Goal: Task Accomplishment & Management: Complete application form

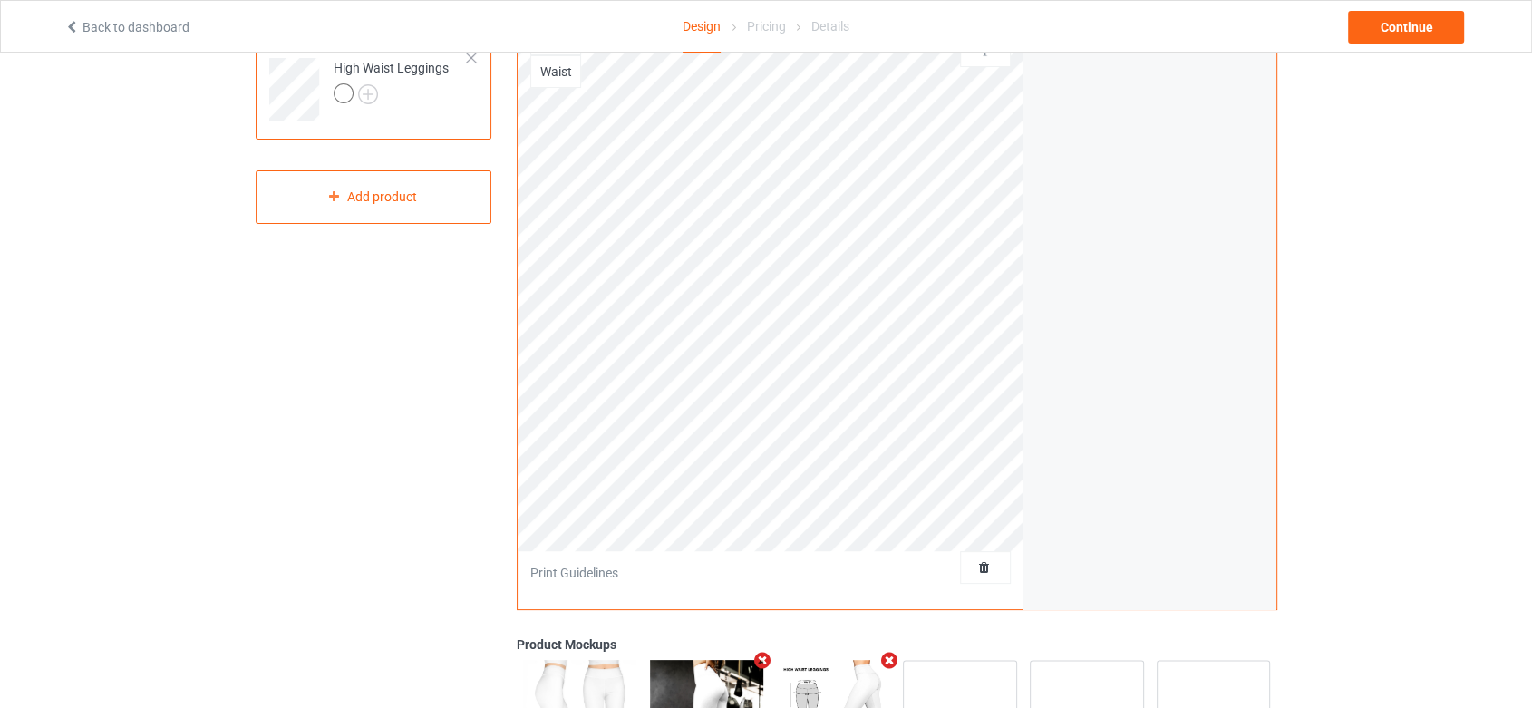
scroll to position [201, 0]
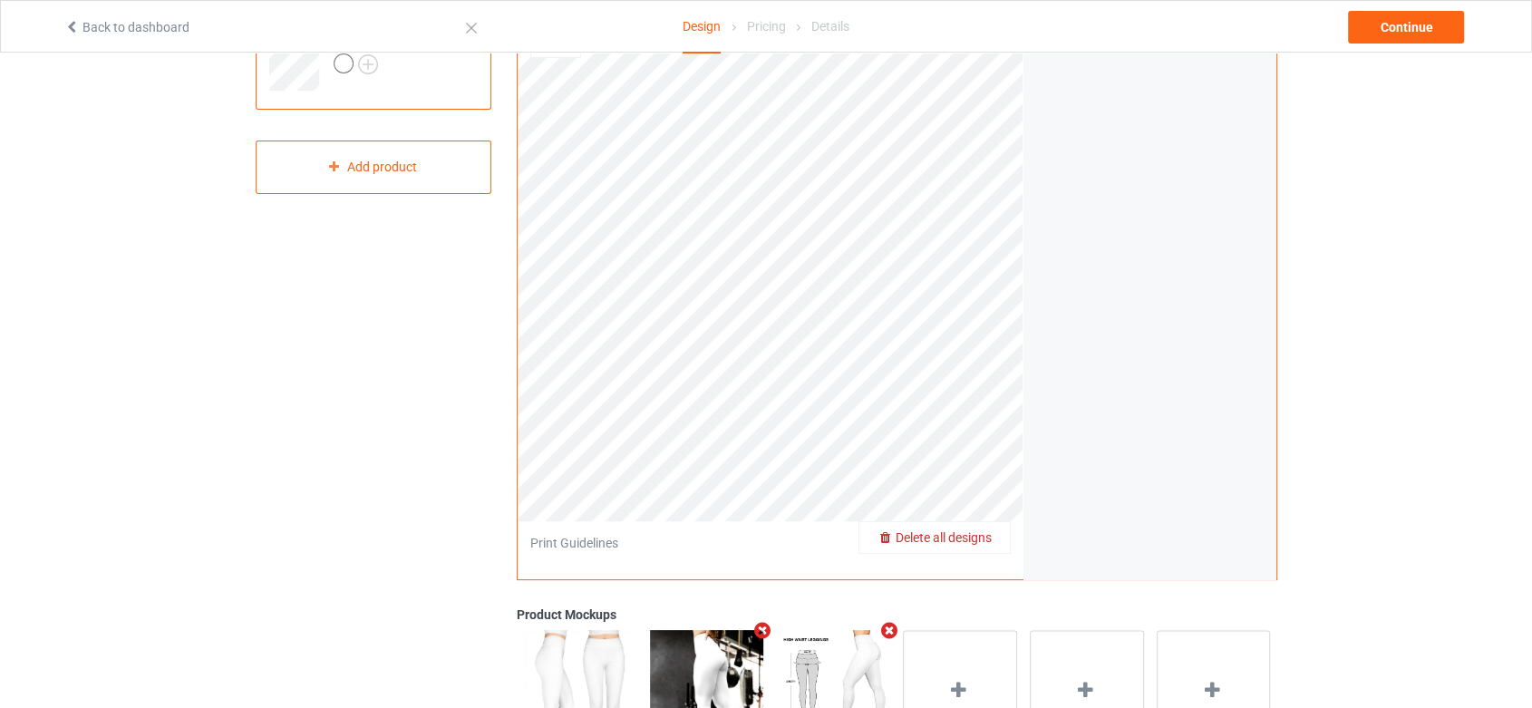
click at [984, 535] on span "Delete all designs" at bounding box center [944, 537] width 96 height 15
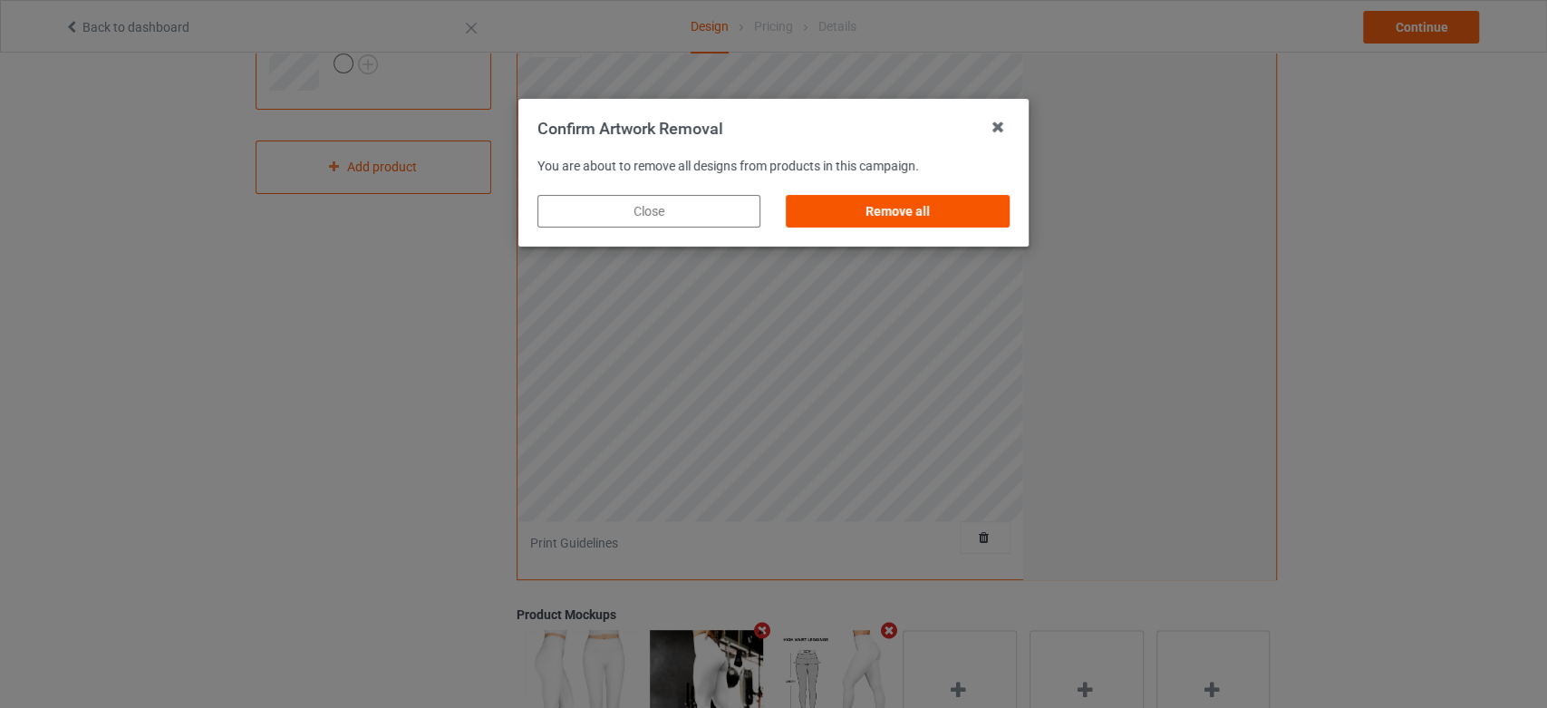
click at [926, 202] on div "Remove all" at bounding box center [898, 211] width 223 height 33
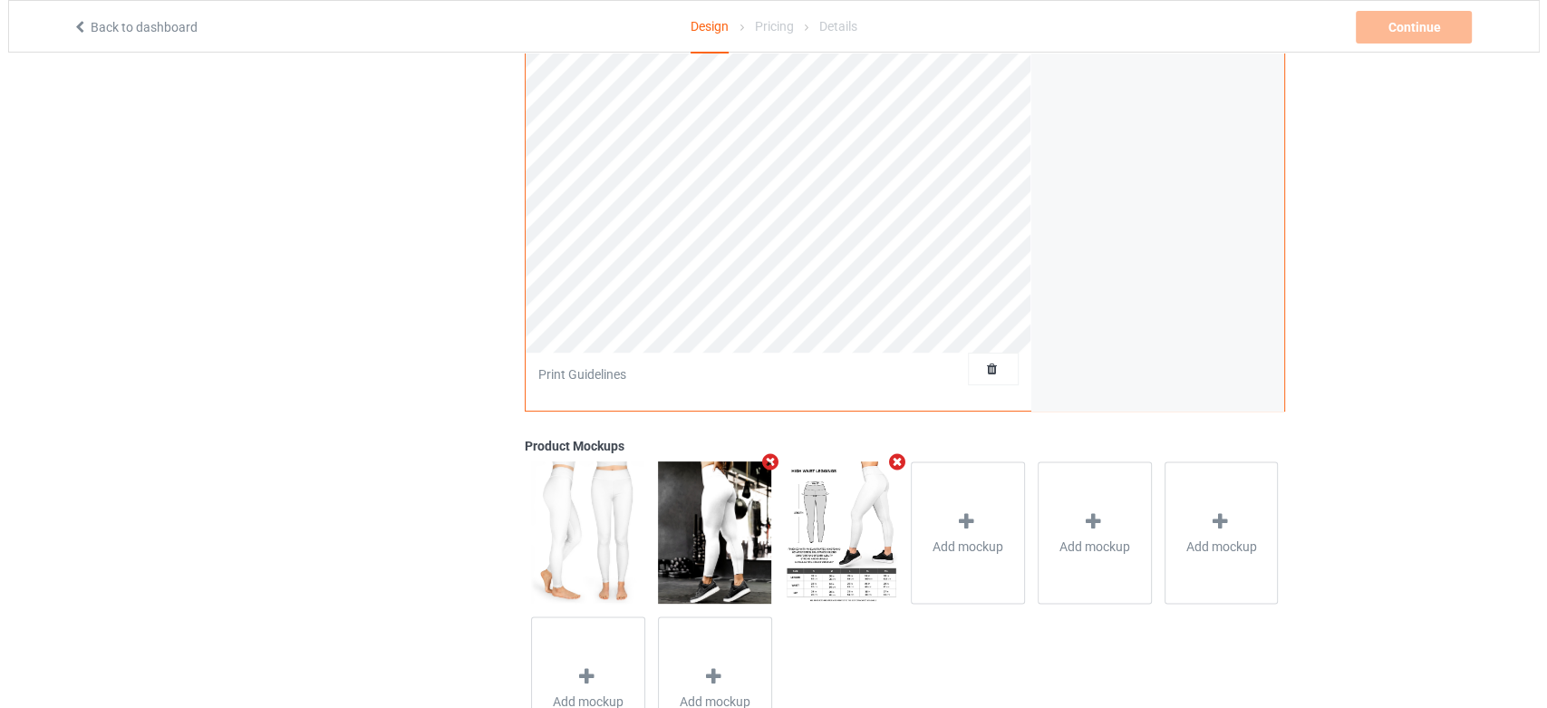
scroll to position [402, 0]
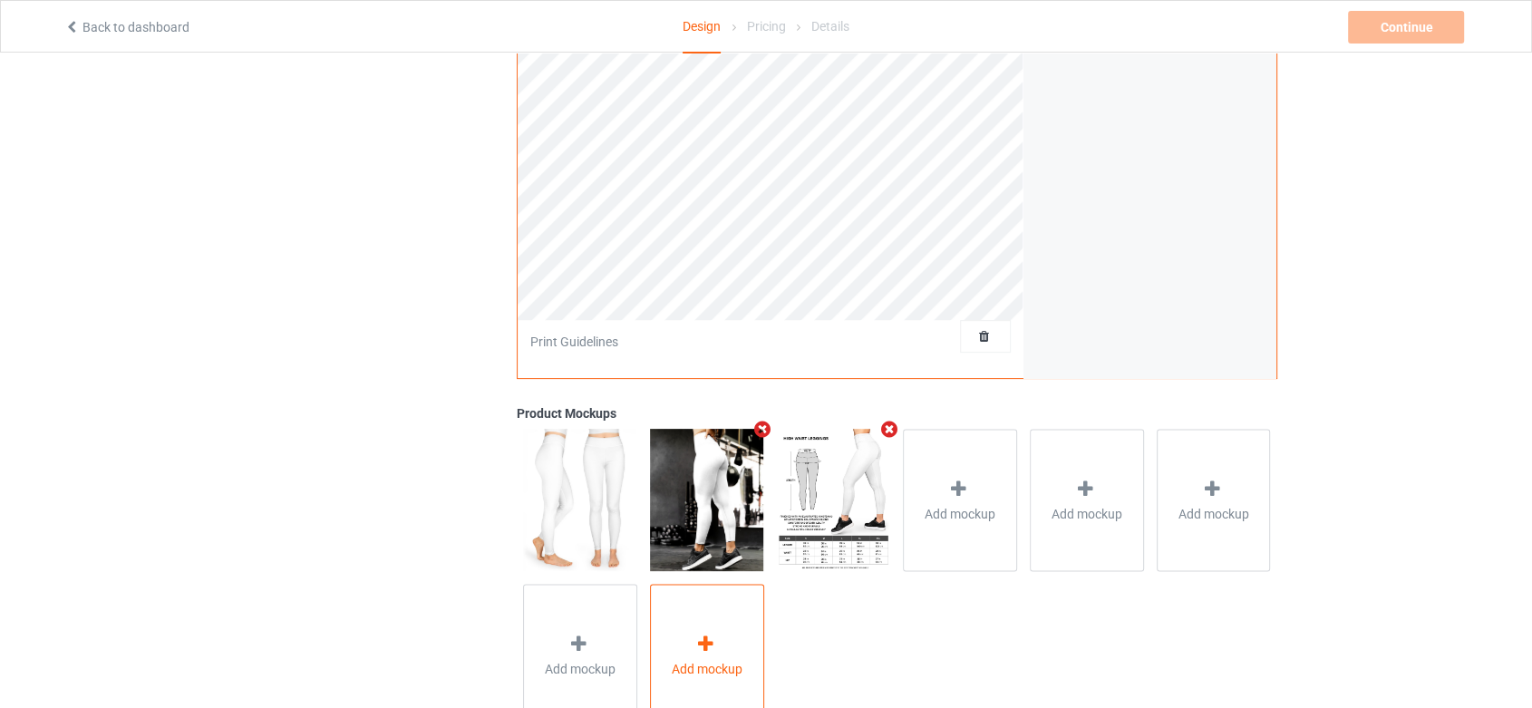
click at [707, 625] on div "Add mockup" at bounding box center [707, 655] width 114 height 142
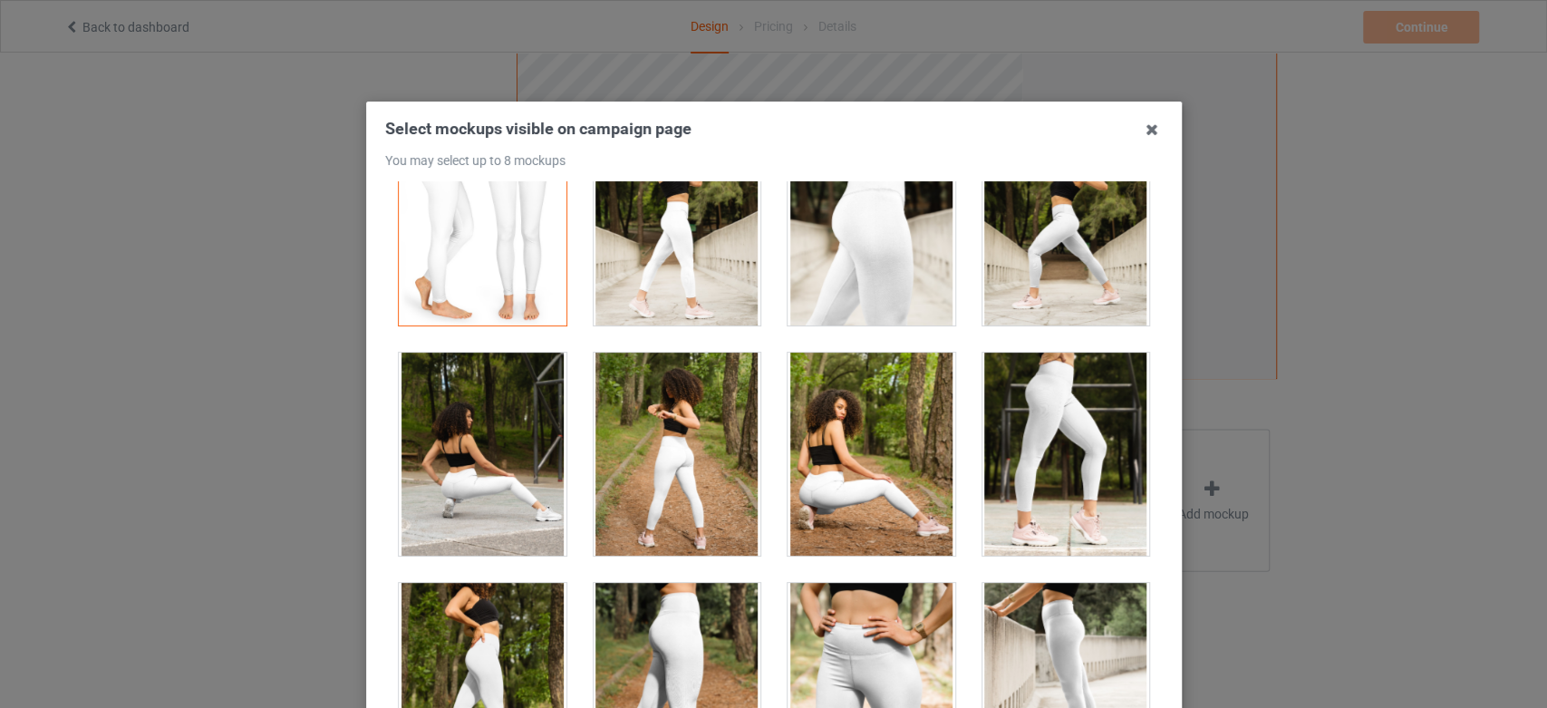
scroll to position [101, 0]
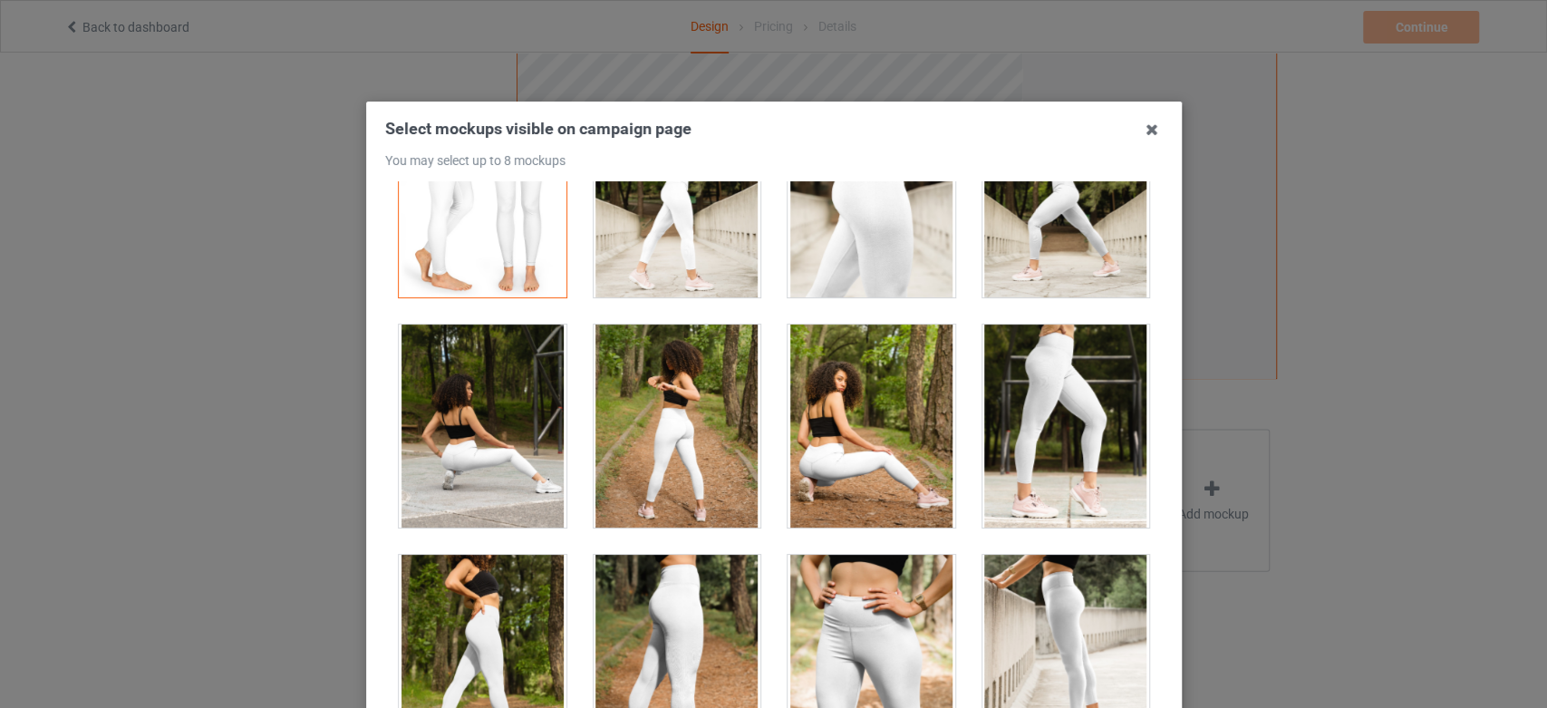
click at [1022, 412] on div at bounding box center [1066, 426] width 168 height 203
click at [845, 615] on div at bounding box center [872, 656] width 168 height 203
click at [674, 609] on div at bounding box center [677, 656] width 168 height 203
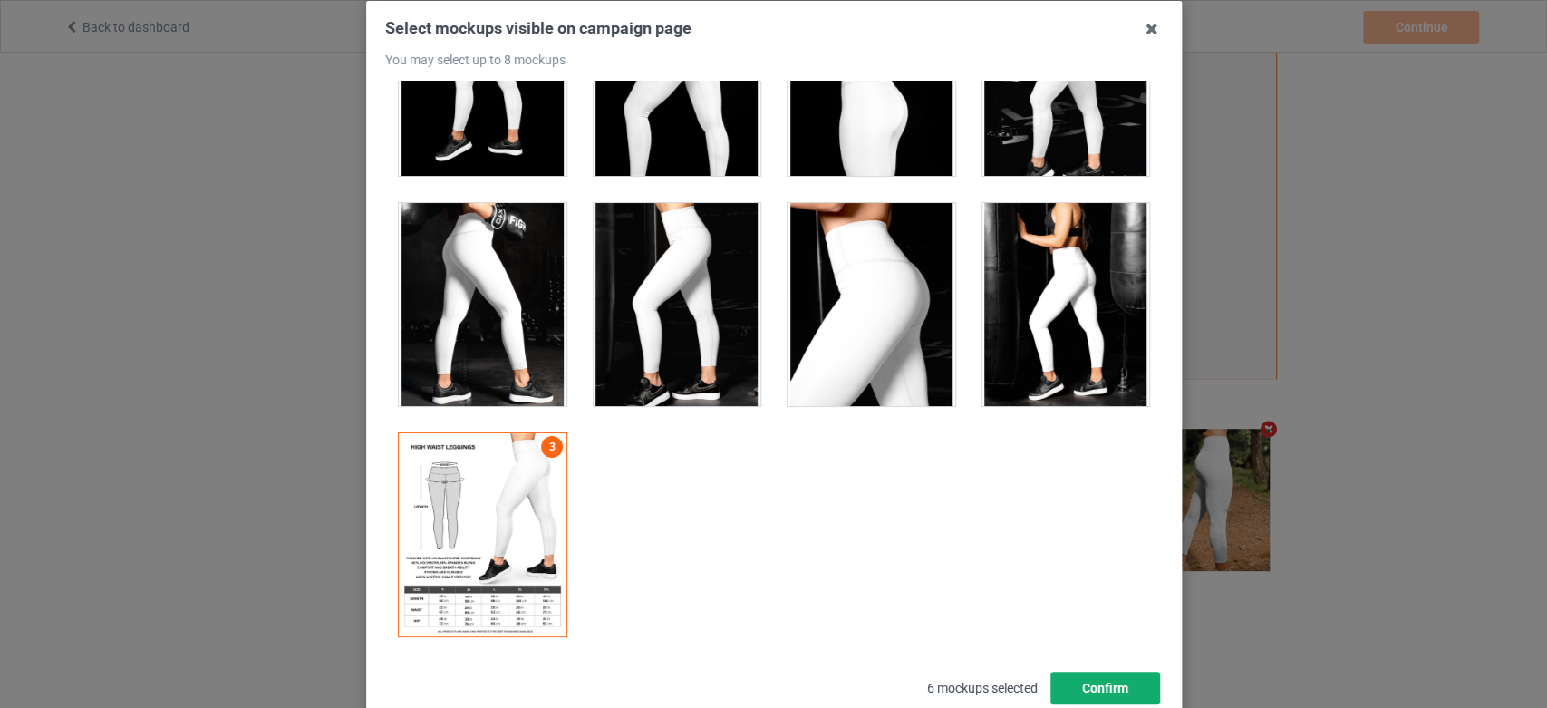
click at [1075, 685] on button "Confirm" at bounding box center [1105, 688] width 110 height 33
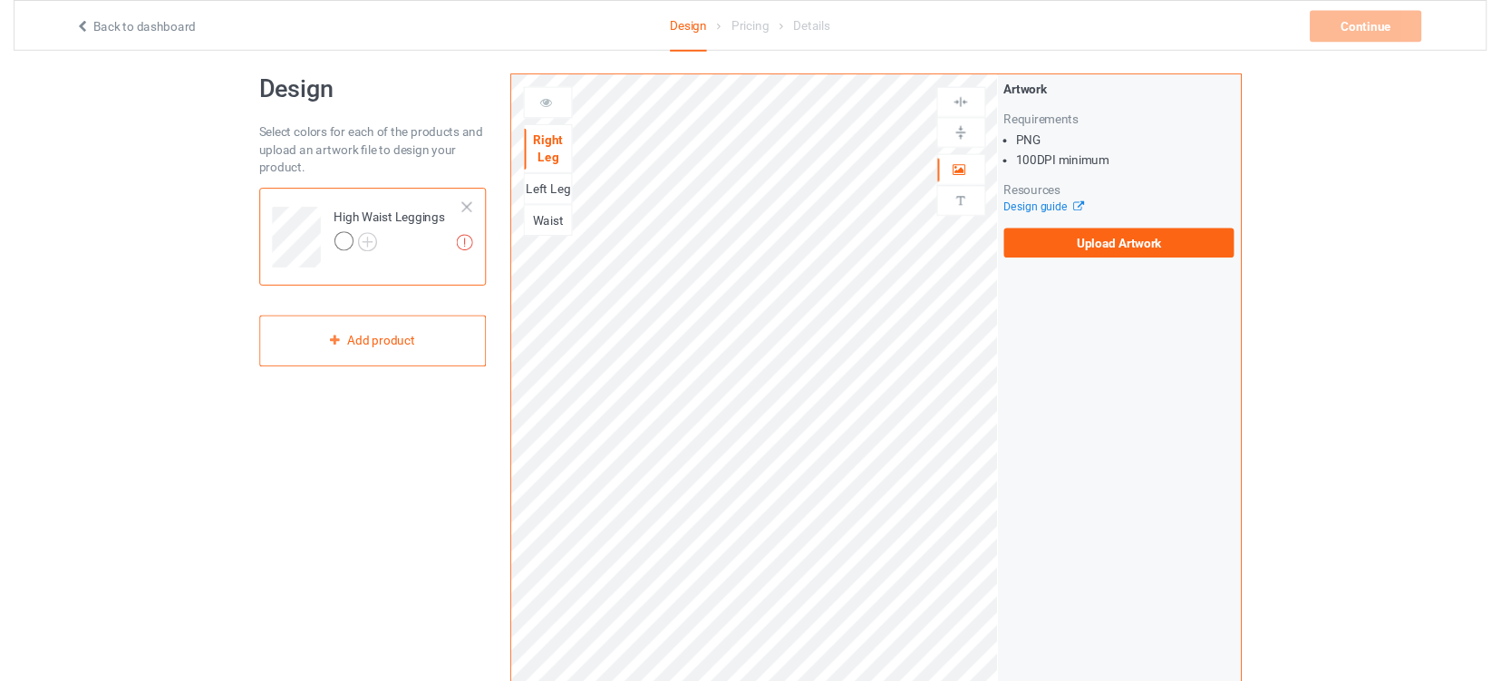
scroll to position [7, 0]
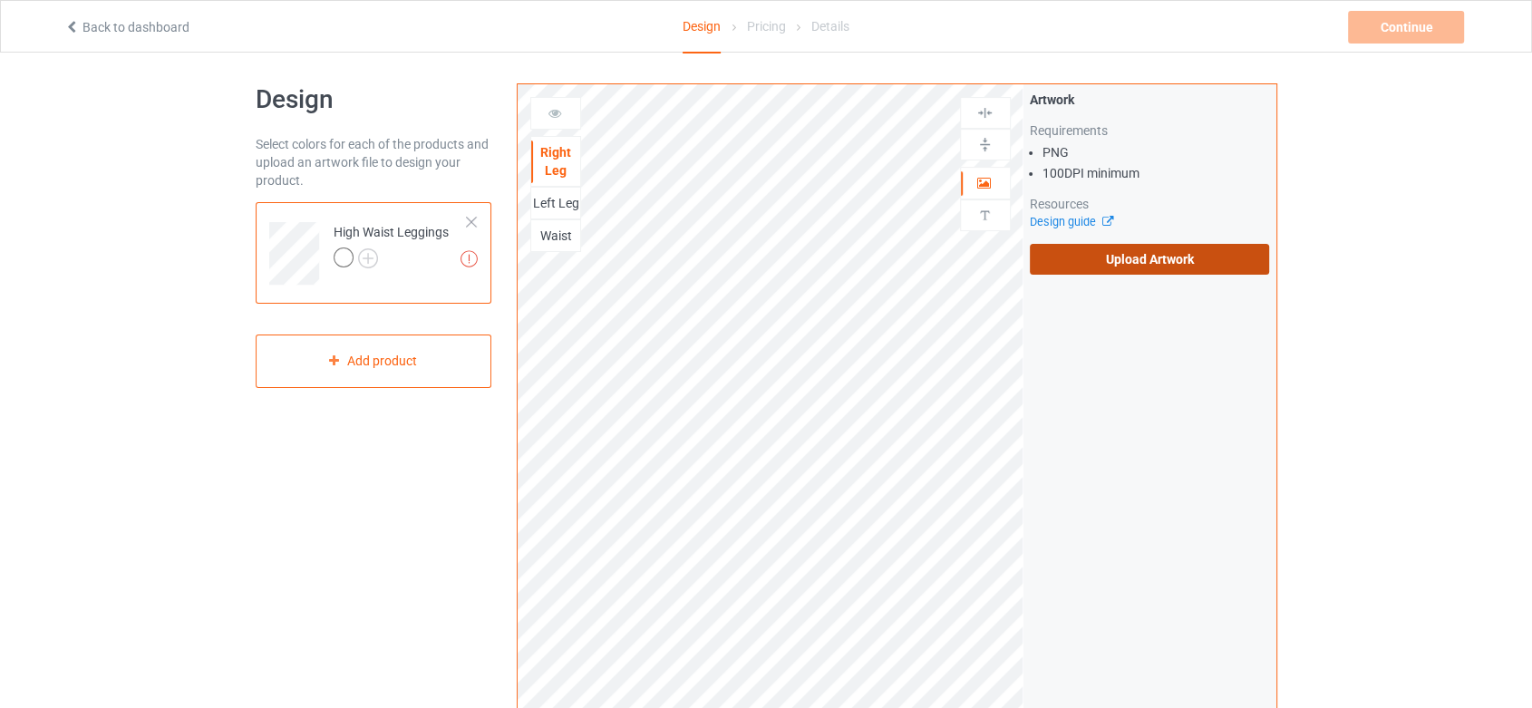
click at [1105, 265] on label "Upload Artwork" at bounding box center [1150, 259] width 240 height 31
click at [0, 0] on input "Upload Artwork" at bounding box center [0, 0] width 0 height 0
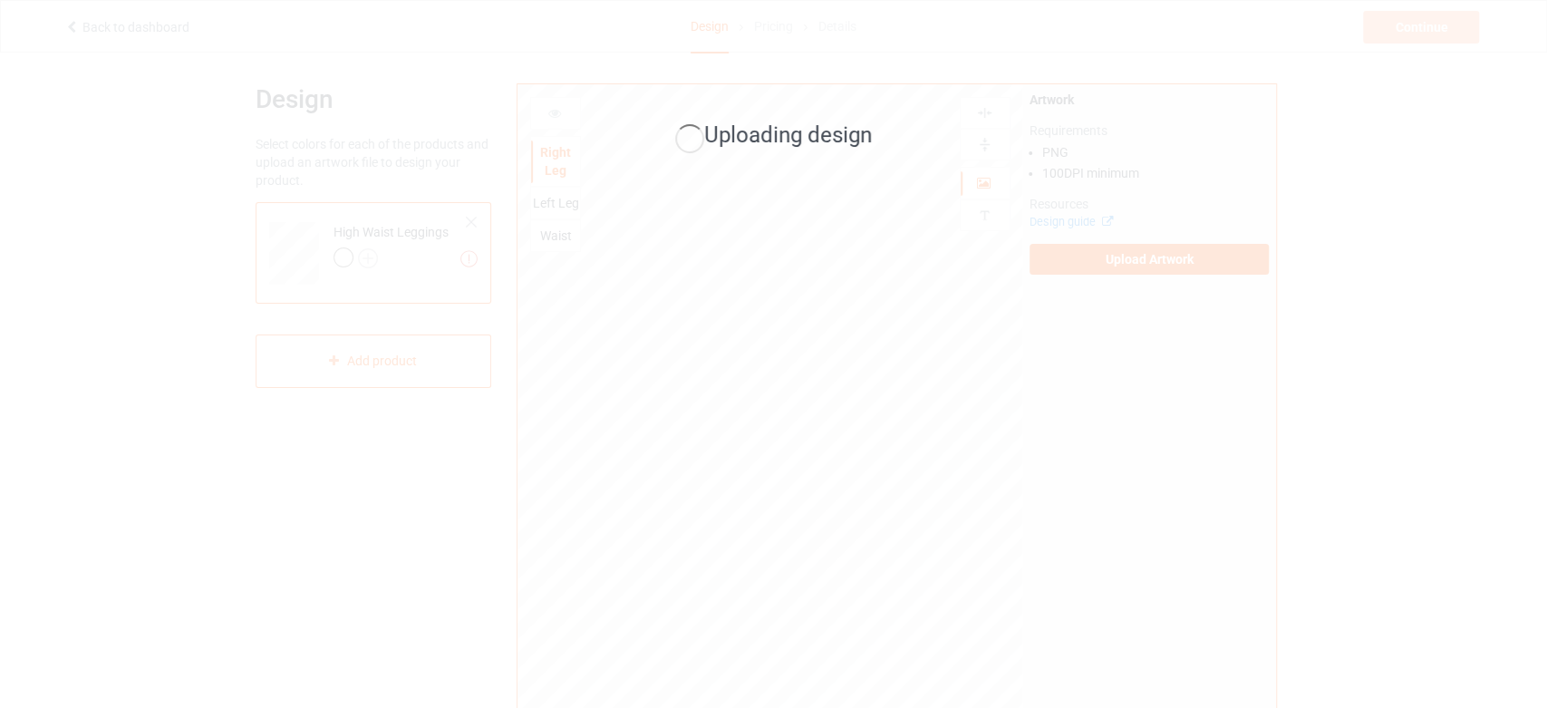
drag, startPoint x: 1528, startPoint y: 715, endPoint x: 343, endPoint y: 747, distance: 1186.1
click at [343, 701] on html "Back to dashboard Design Pricing Details Continue Missing artworks Design Selec…" at bounding box center [773, 347] width 1547 height 708
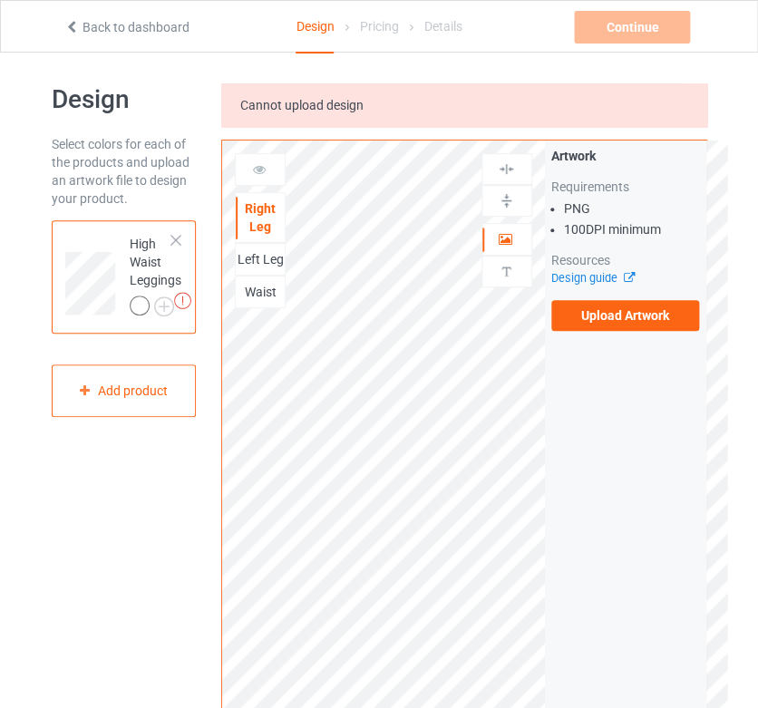
drag, startPoint x: 171, startPoint y: 747, endPoint x: 157, endPoint y: 747, distance: 14.5
click at [157, 701] on html "Back to dashboard Design Pricing Details Continue Missing artworks Design Selec…" at bounding box center [379, 347] width 758 height 708
drag, startPoint x: 131, startPoint y: 624, endPoint x: 220, endPoint y: 693, distance: 113.7
click at [215, 686] on div "Design Select colors for each of the products and upload an artwork file to des…" at bounding box center [379, 577] width 681 height 1012
drag, startPoint x: 59, startPoint y: 586, endPoint x: 120, endPoint y: 600, distance: 62.4
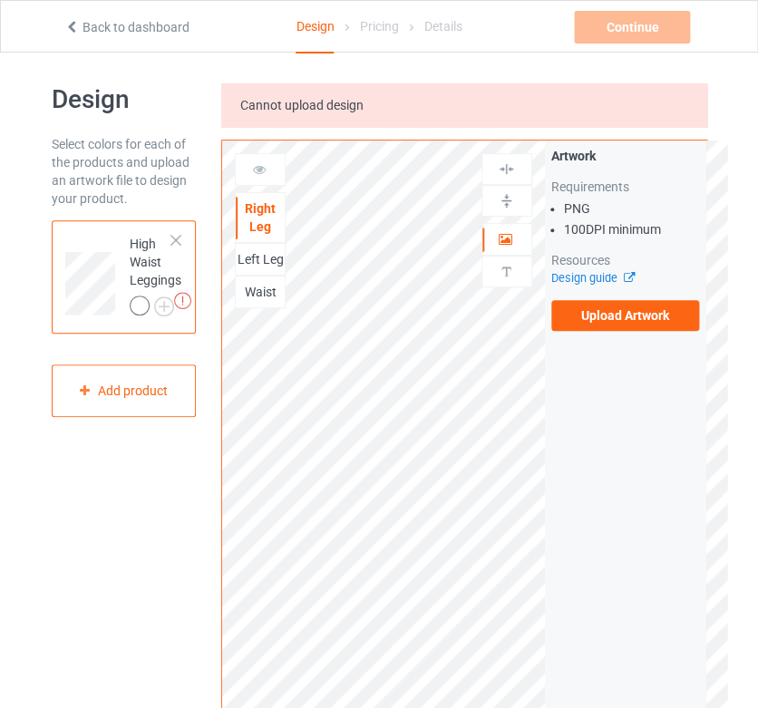
click at [138, 605] on div "Design Select colors for each of the products and upload an artwork file to des…" at bounding box center [124, 577] width 170 height 1012
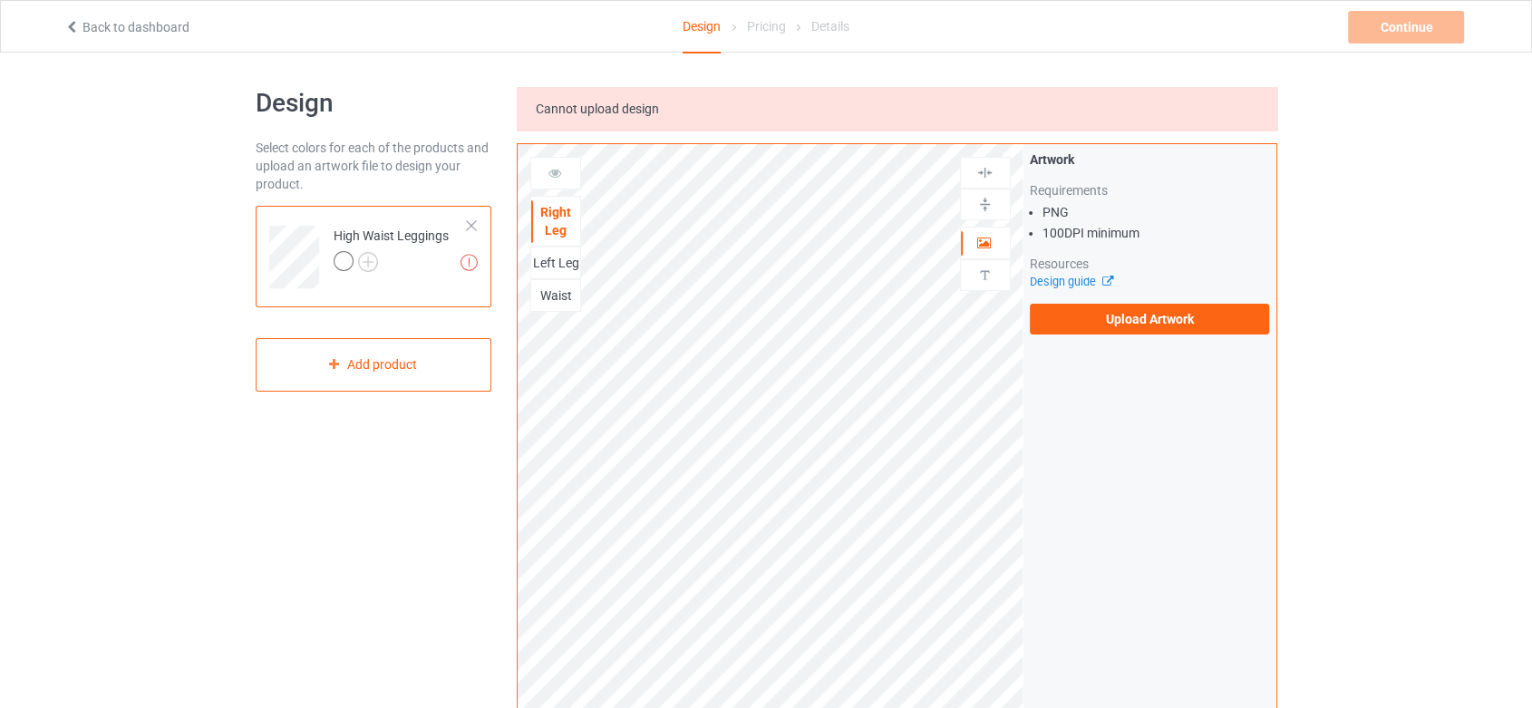
scroll to position [0, 0]
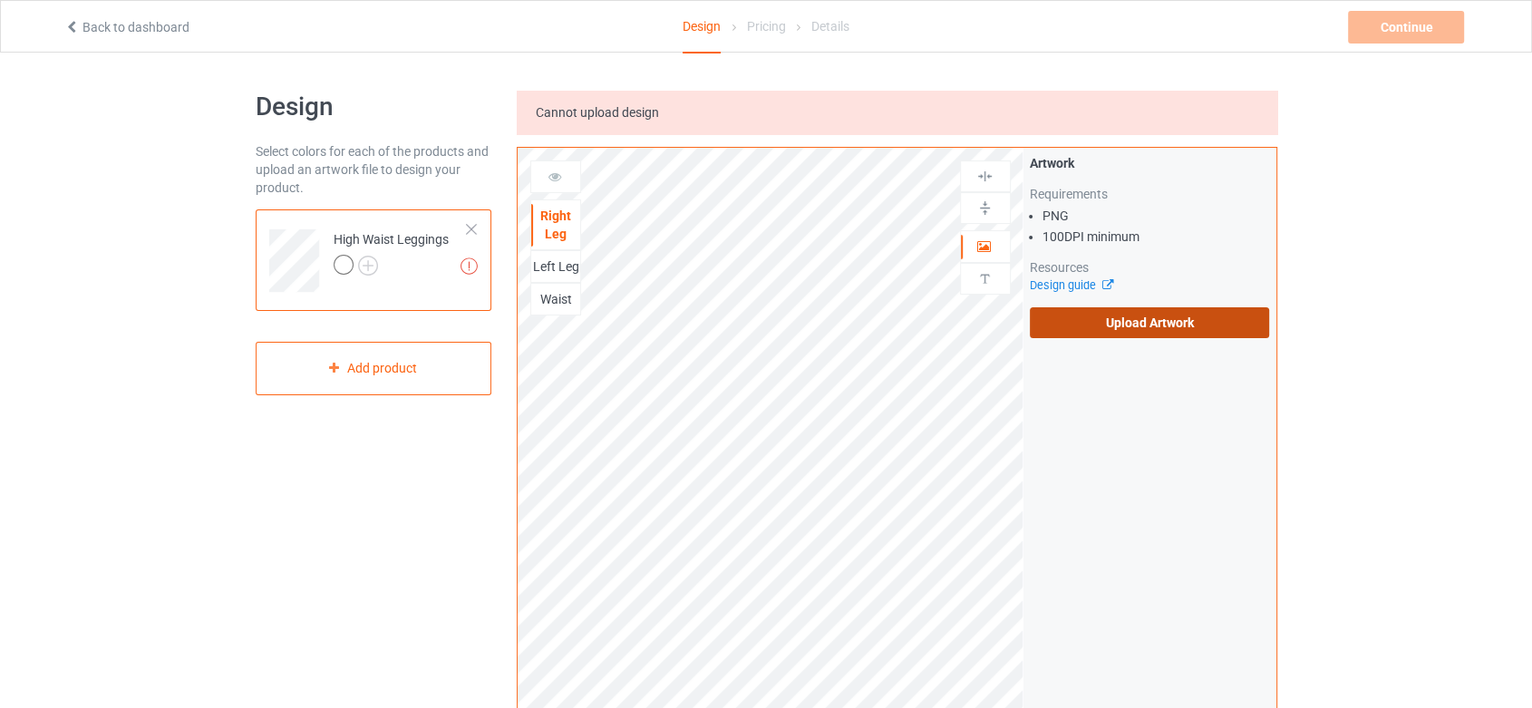
click at [1132, 317] on label "Upload Artwork" at bounding box center [1150, 322] width 240 height 31
click at [0, 0] on input "Upload Artwork" at bounding box center [0, 0] width 0 height 0
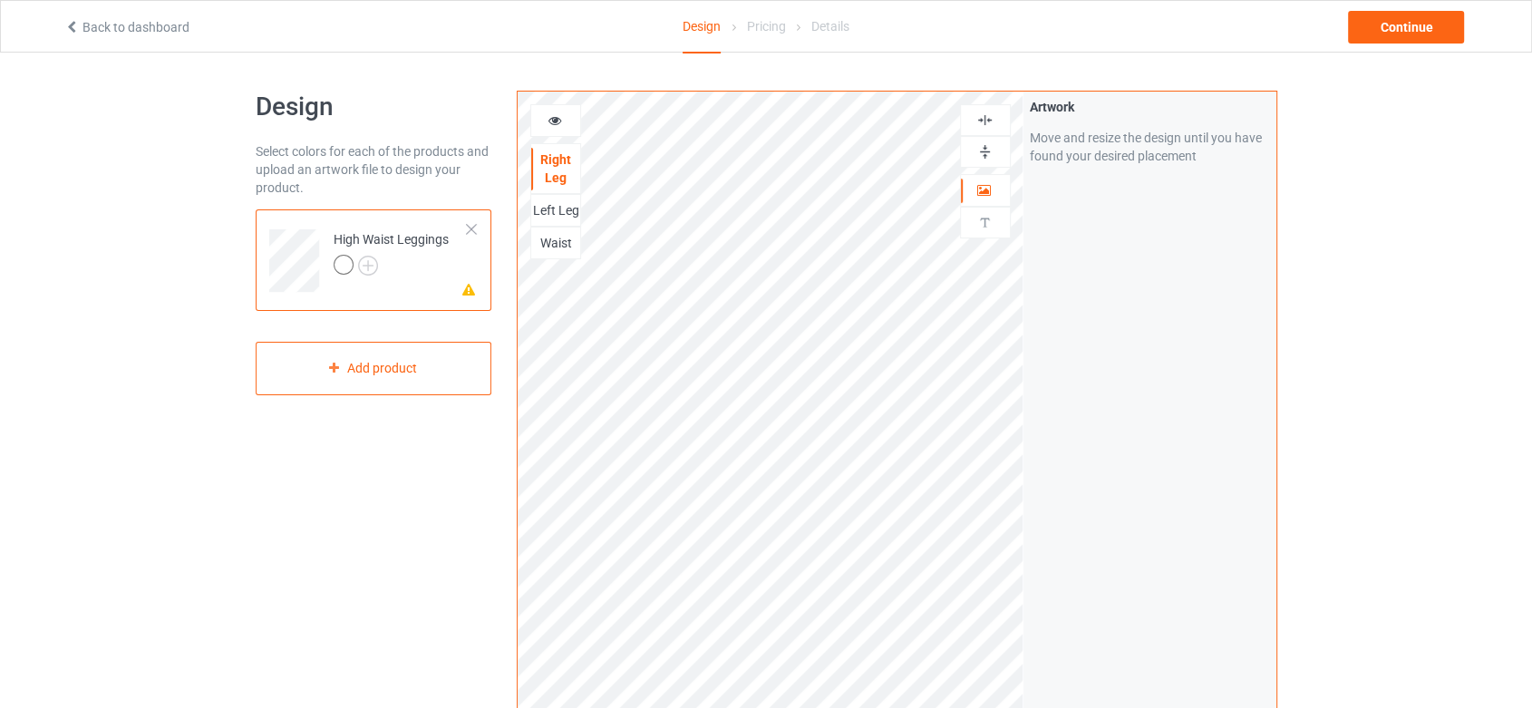
click at [976, 115] on img at bounding box center [984, 119] width 17 height 17
click at [983, 143] on img at bounding box center [984, 151] width 17 height 17
click at [980, 124] on img at bounding box center [984, 119] width 17 height 17
click at [557, 211] on div "Left Leg" at bounding box center [555, 210] width 49 height 18
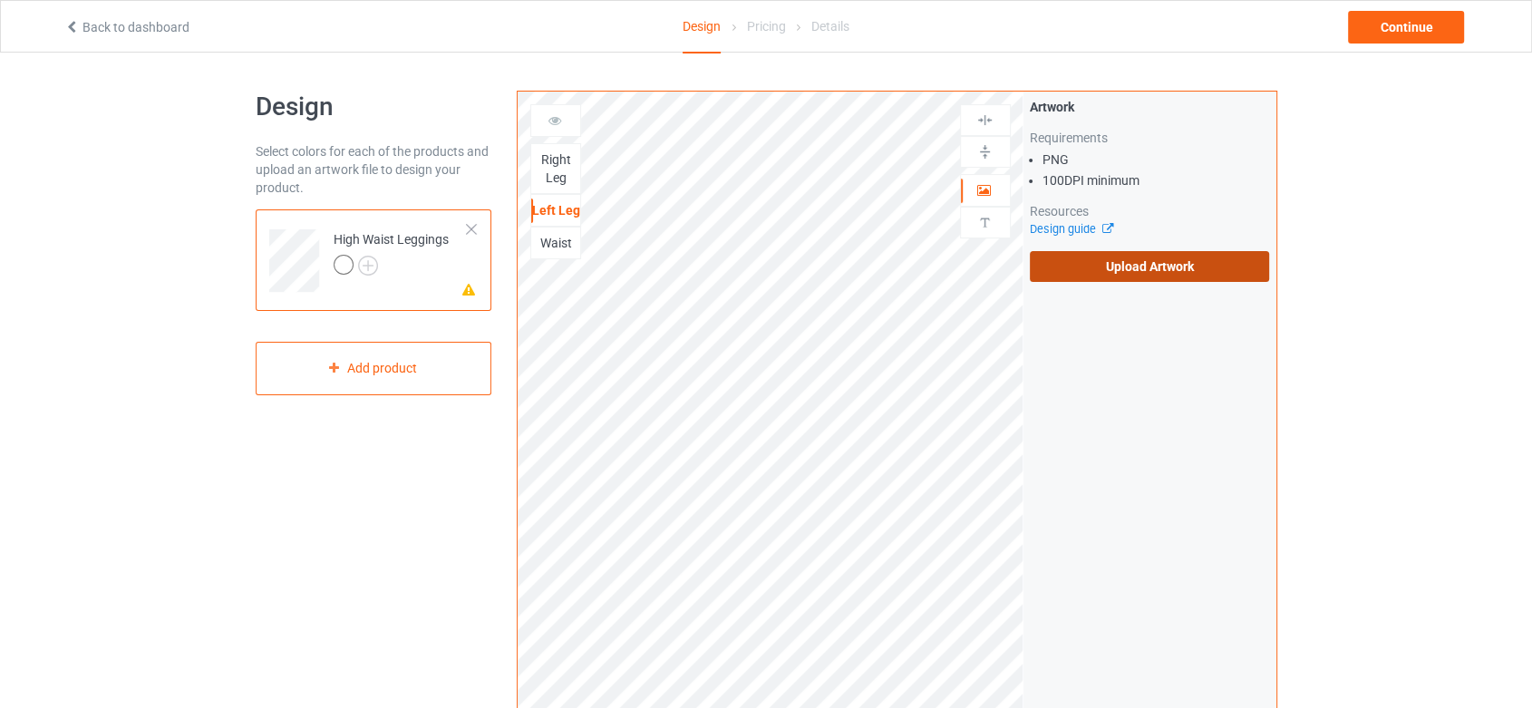
click at [1086, 281] on label "Upload Artwork" at bounding box center [1150, 266] width 240 height 31
click at [0, 0] on input "Upload Artwork" at bounding box center [0, 0] width 0 height 0
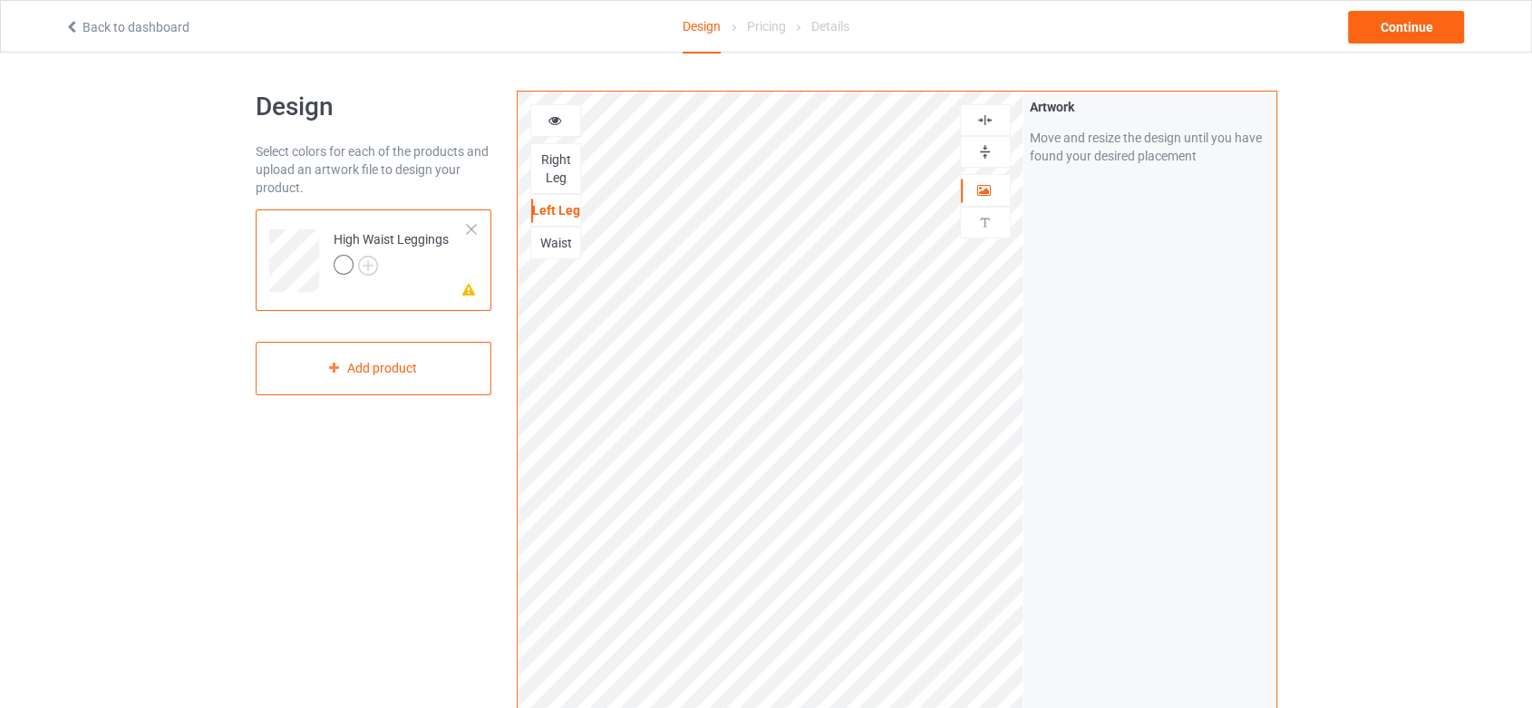
click at [976, 122] on img at bounding box center [984, 119] width 17 height 17
click at [982, 144] on img at bounding box center [984, 151] width 17 height 17
click at [990, 110] on div at bounding box center [985, 120] width 51 height 32
click at [979, 150] on img at bounding box center [984, 151] width 17 height 17
click at [547, 235] on div "Waist" at bounding box center [555, 243] width 49 height 18
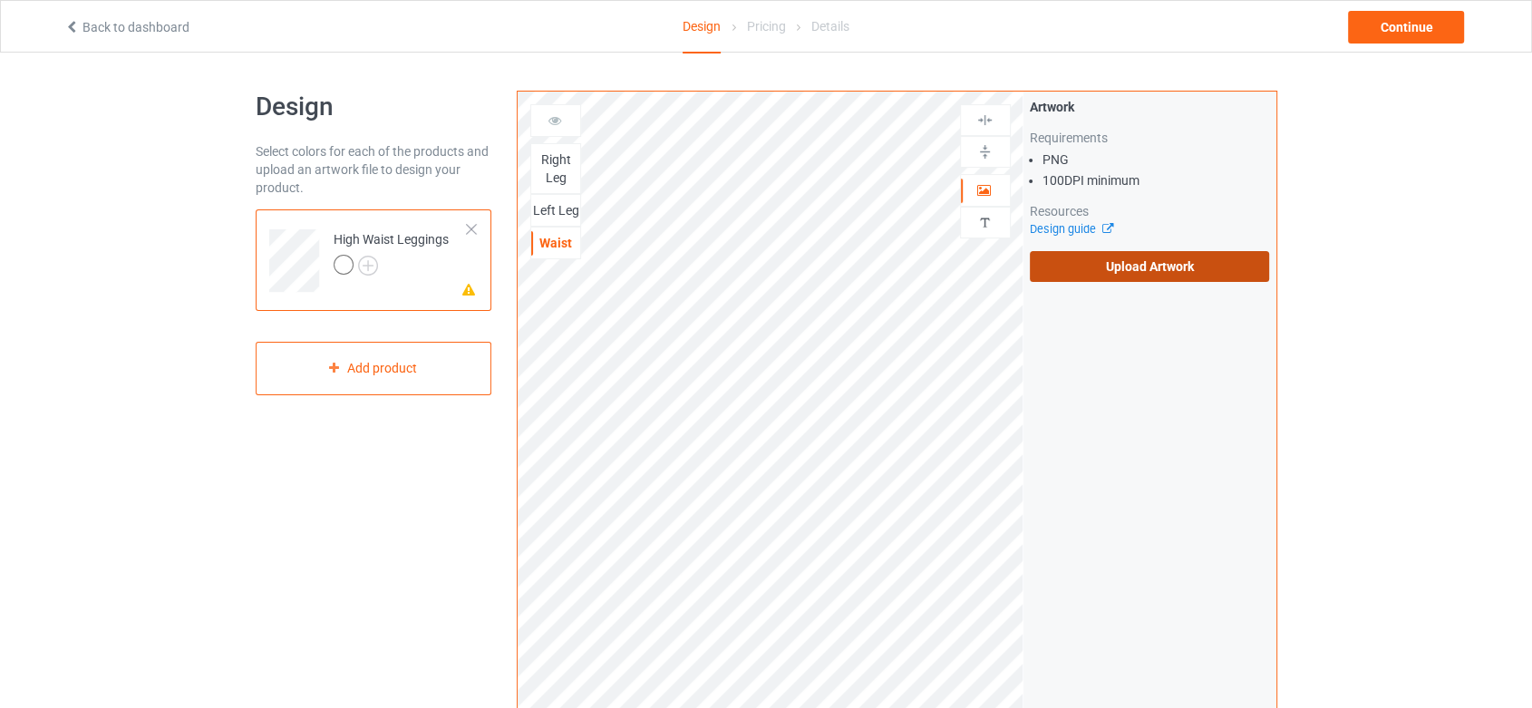
click at [1189, 274] on label "Upload Artwork" at bounding box center [1150, 266] width 240 height 31
click at [0, 0] on input "Upload Artwork" at bounding box center [0, 0] width 0 height 0
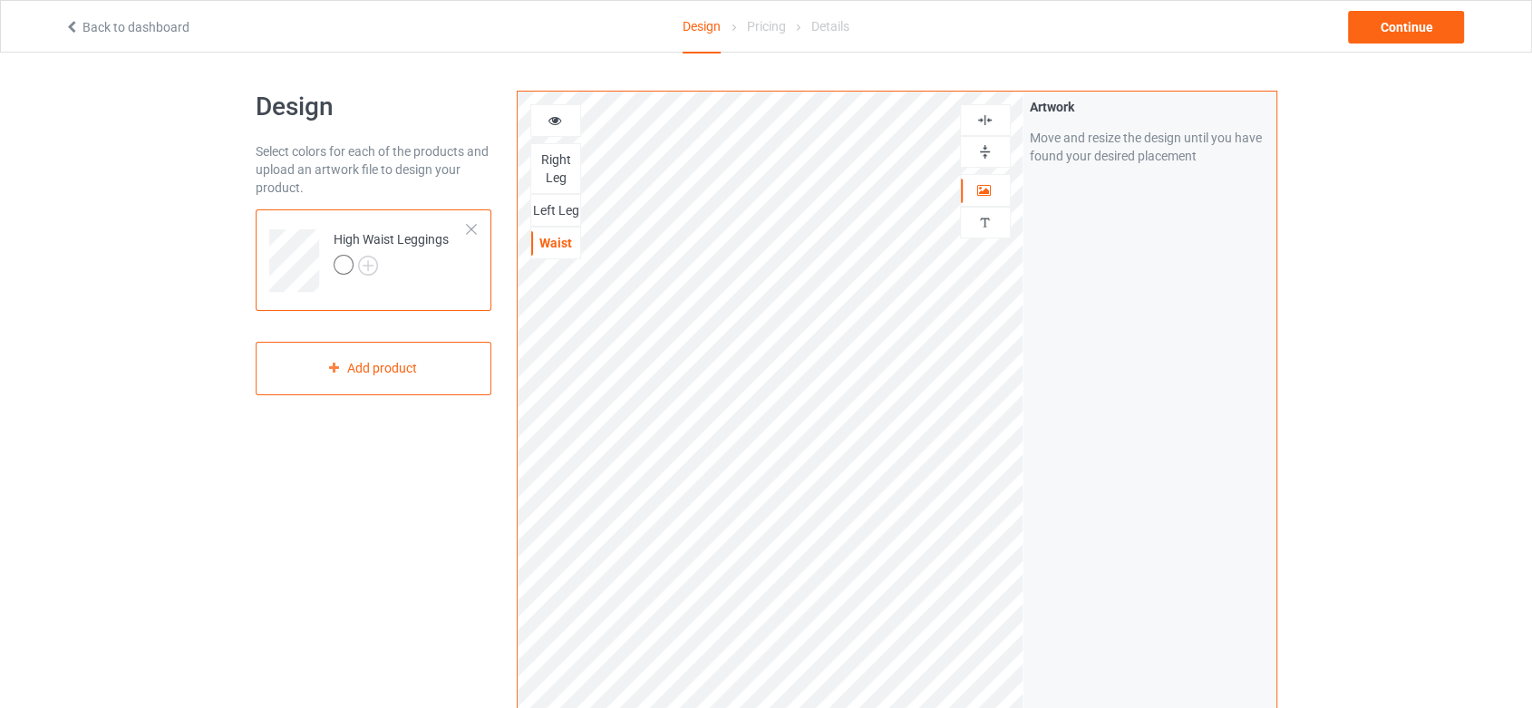
click at [976, 121] on img at bounding box center [984, 119] width 17 height 17
click at [984, 149] on img at bounding box center [984, 151] width 17 height 17
click at [986, 114] on img at bounding box center [984, 119] width 17 height 17
click at [371, 265] on img at bounding box center [368, 266] width 20 height 20
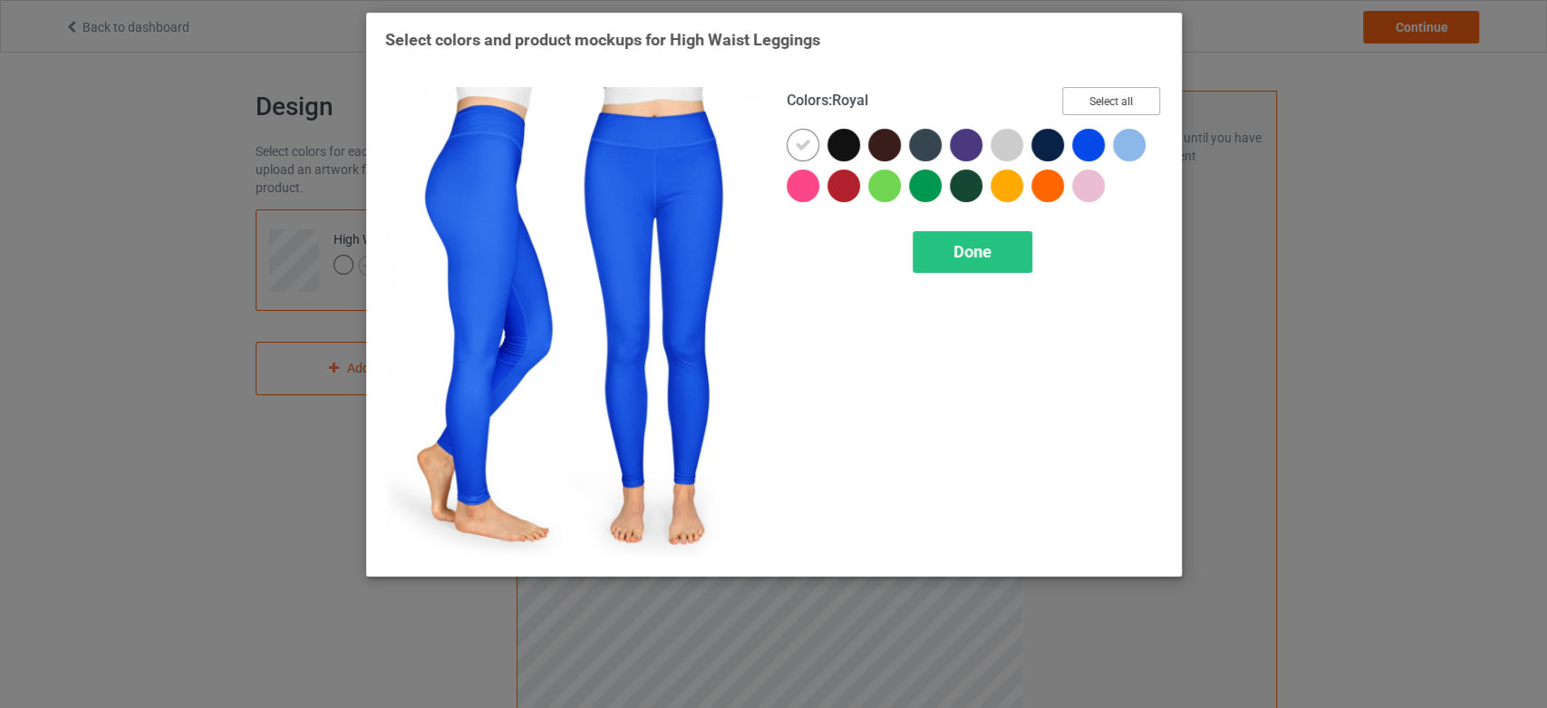
click at [1095, 100] on button "Select all" at bounding box center [1111, 101] width 98 height 28
click at [994, 255] on div "Done" at bounding box center [973, 252] width 120 height 42
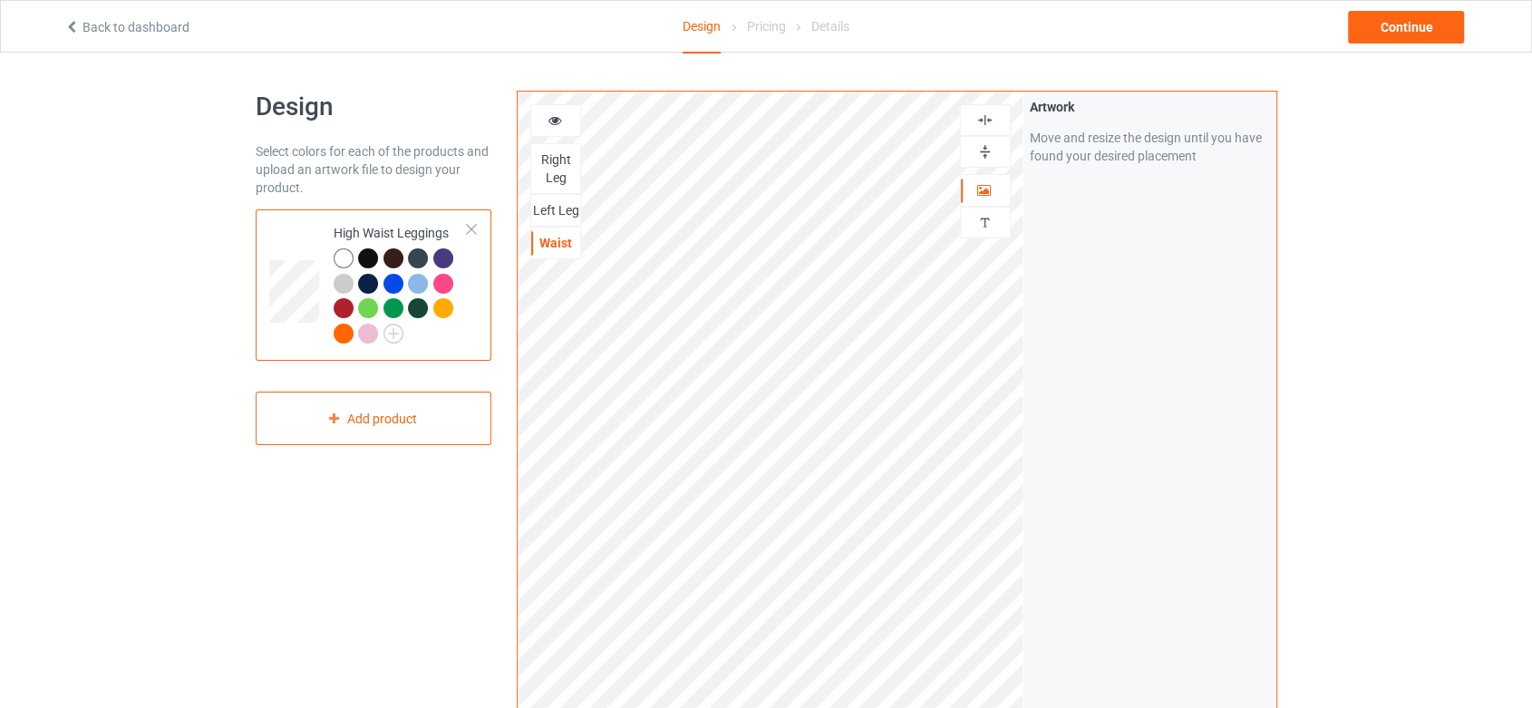
click at [550, 120] on icon at bounding box center [554, 117] width 15 height 13
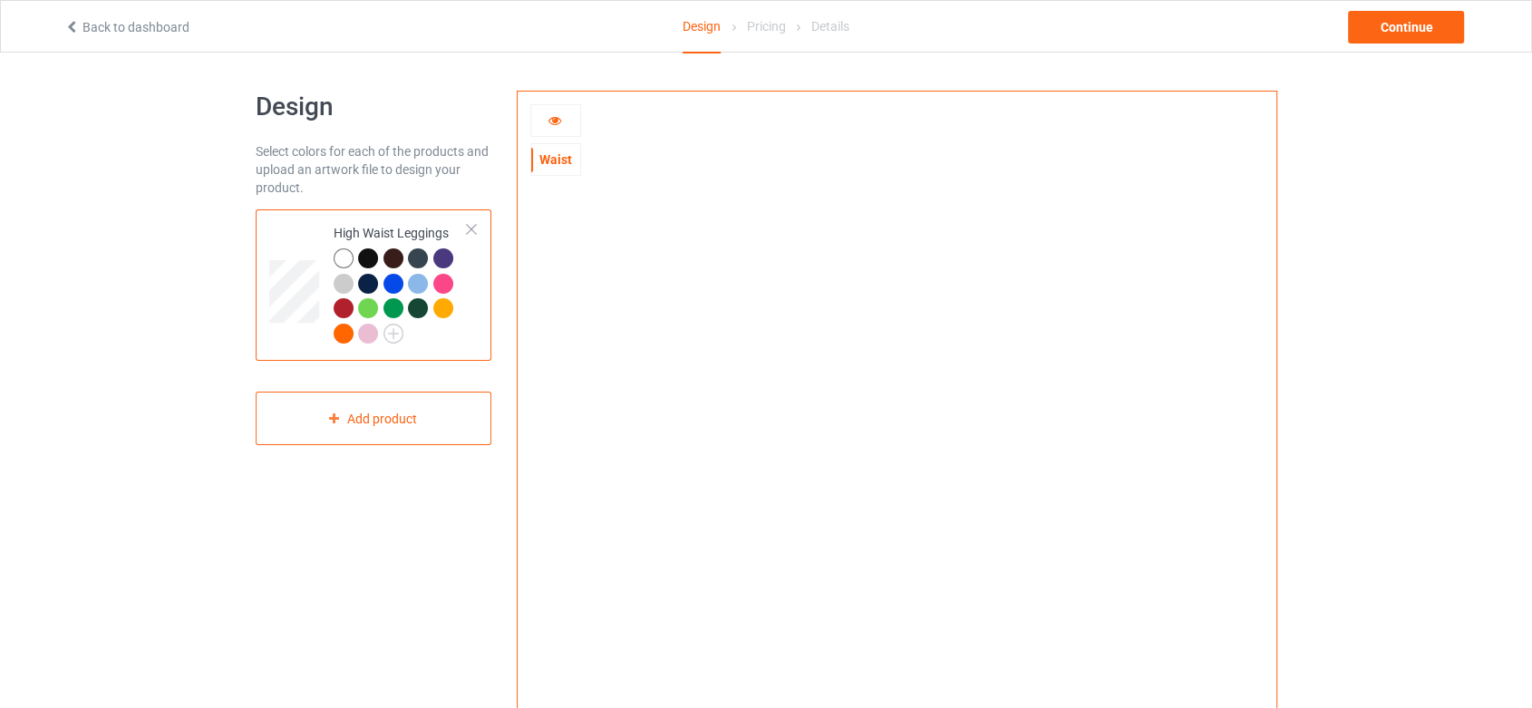
click at [363, 252] on div at bounding box center [368, 258] width 20 height 20
click at [1393, 26] on div "Continue" at bounding box center [1406, 27] width 116 height 33
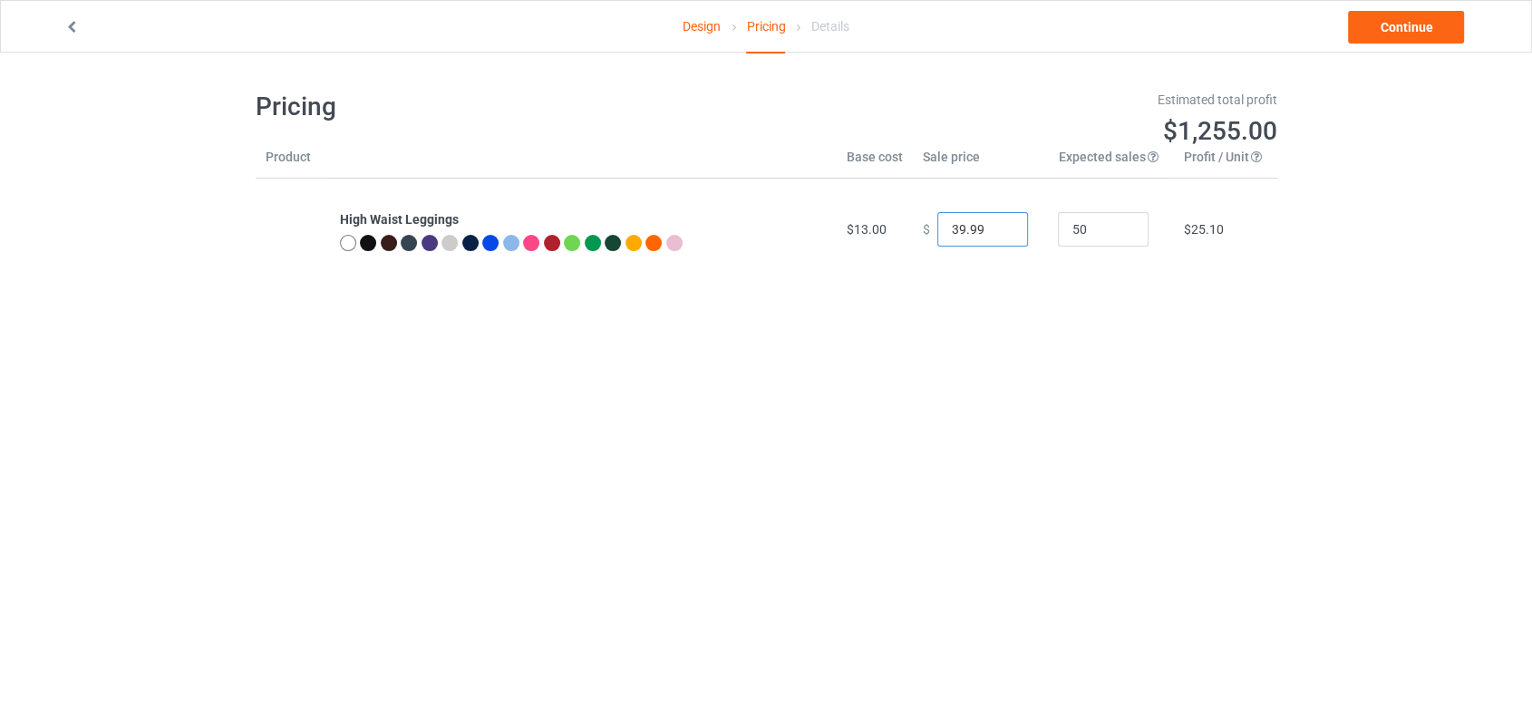
drag, startPoint x: 974, startPoint y: 237, endPoint x: 922, endPoint y: 244, distance: 53.0
click at [922, 244] on div "$ 39.99" at bounding box center [980, 229] width 116 height 34
type input "25.00"
click at [1023, 355] on body "Design Pricing Details Continue Pricing Estimated total profit $558.00 Product …" at bounding box center [766, 407] width 1532 height 708
click at [1419, 34] on link "Continue" at bounding box center [1406, 27] width 116 height 33
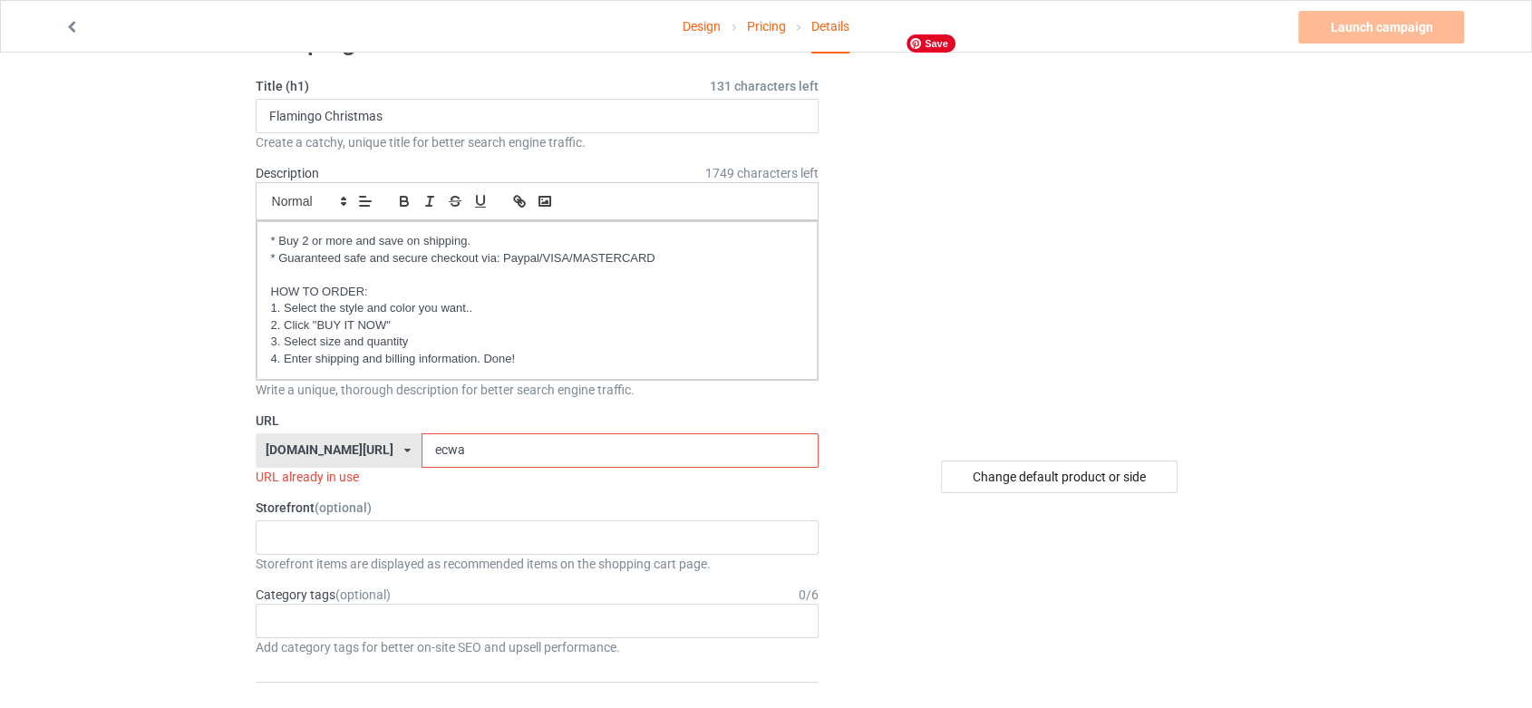
scroll to position [101, 0]
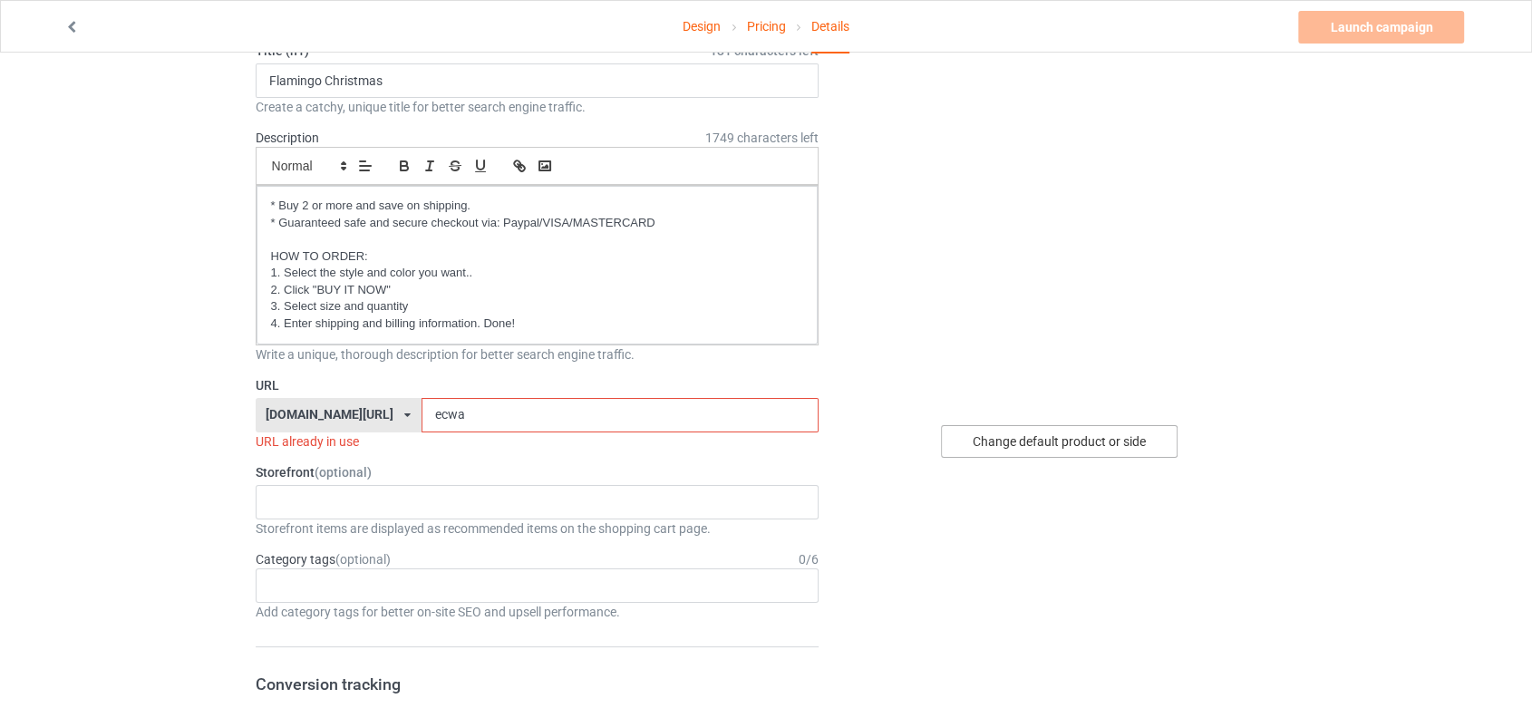
click at [1065, 443] on div "Change default product or side" at bounding box center [1059, 441] width 237 height 33
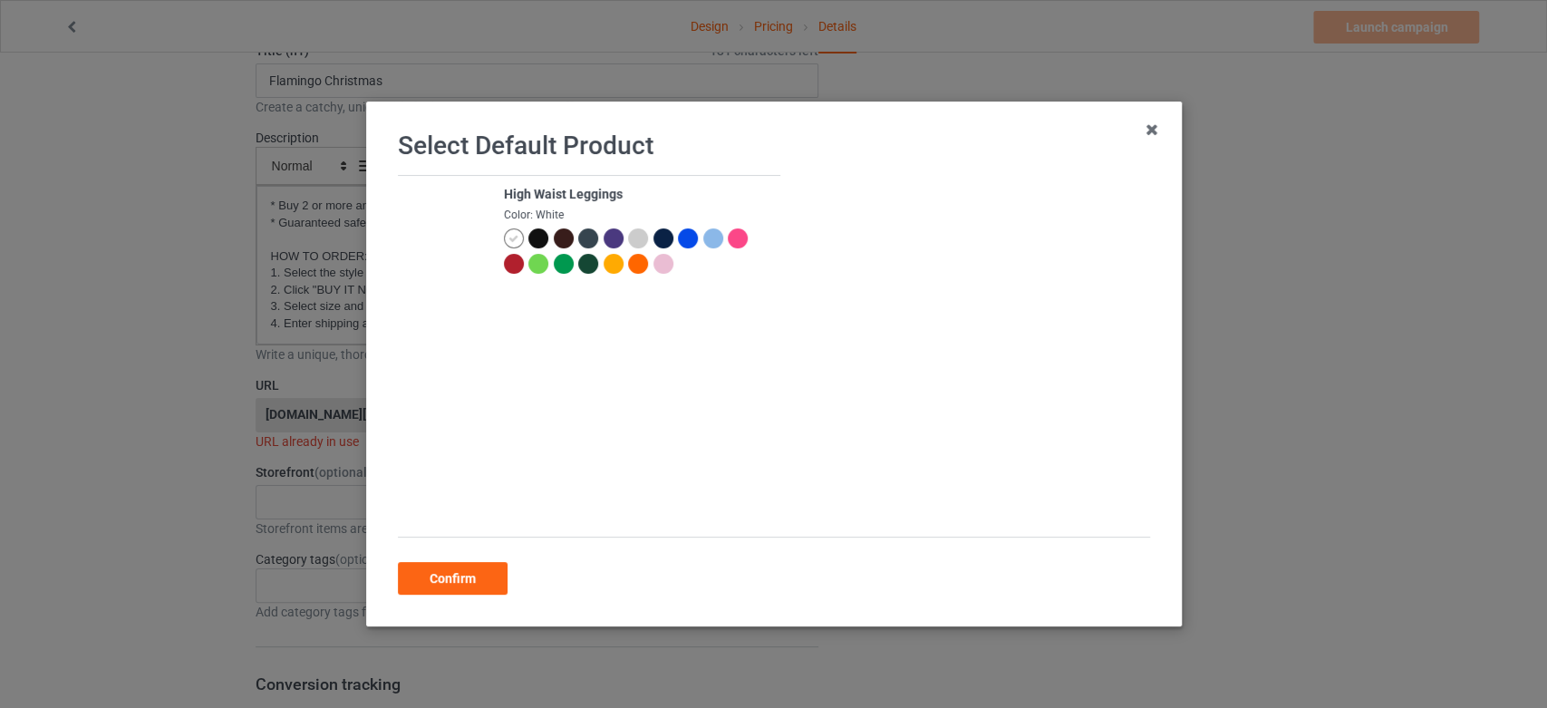
click at [527, 206] on td "High Waist Leggings Color: White" at bounding box center [636, 229] width 287 height 106
click at [528, 233] on div at bounding box center [538, 238] width 20 height 20
click at [533, 234] on icon at bounding box center [538, 239] width 10 height 10
click at [430, 571] on div "Confirm" at bounding box center [453, 578] width 110 height 33
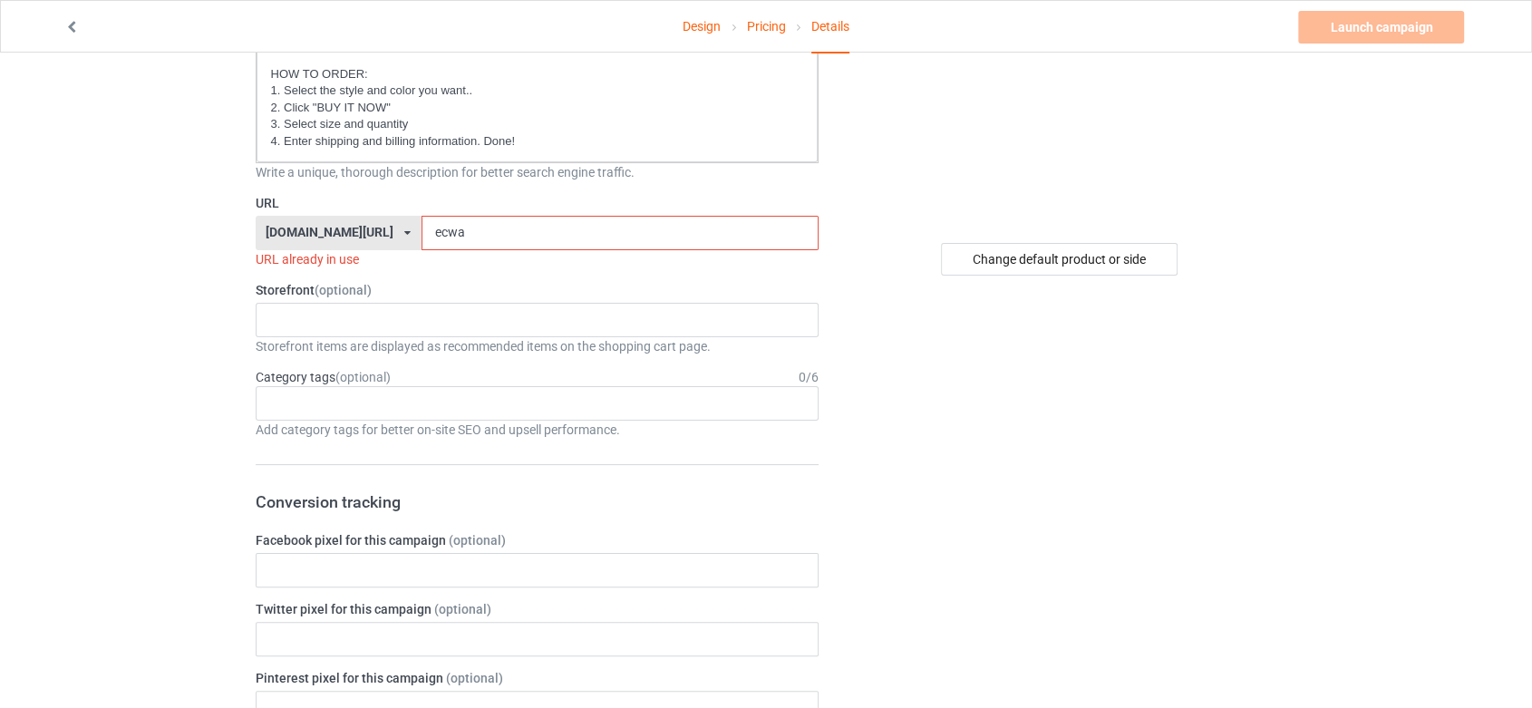
scroll to position [249, 0]
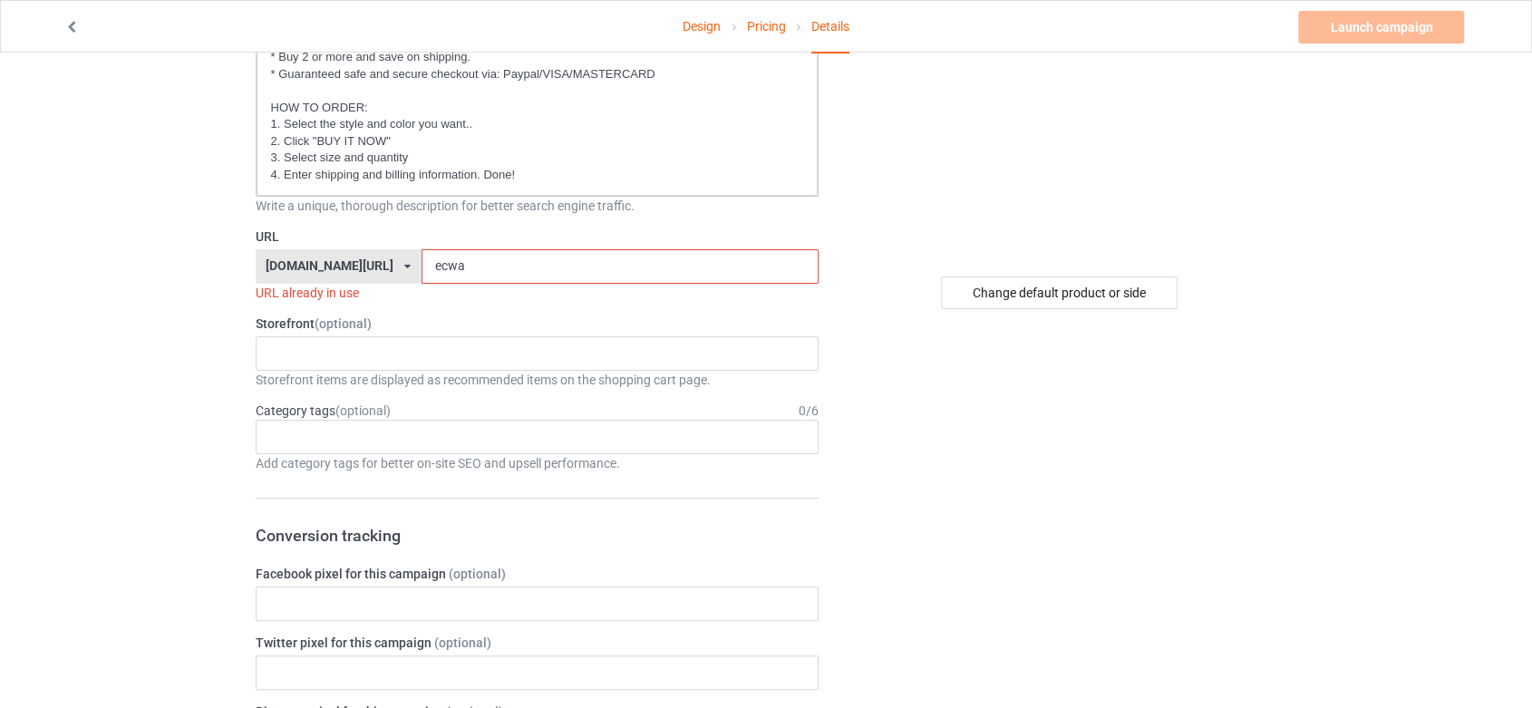
drag, startPoint x: 464, startPoint y: 259, endPoint x: 399, endPoint y: 259, distance: 65.3
click at [422, 259] on input "ecwa" at bounding box center [620, 266] width 397 height 34
drag, startPoint x: 447, startPoint y: 257, endPoint x: 400, endPoint y: 263, distance: 47.4
click at [422, 263] on input "ecre" at bounding box center [620, 266] width 397 height 34
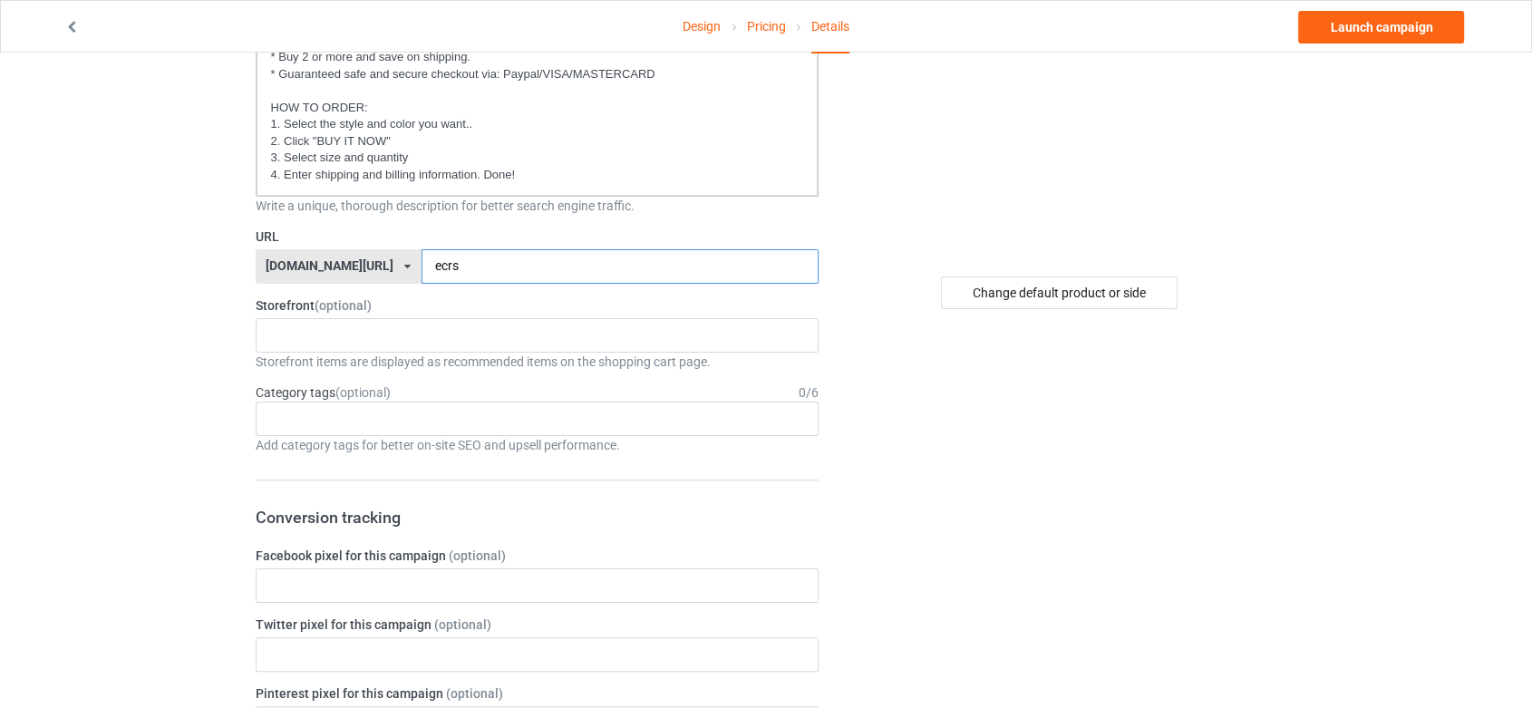
type input "ecrs"
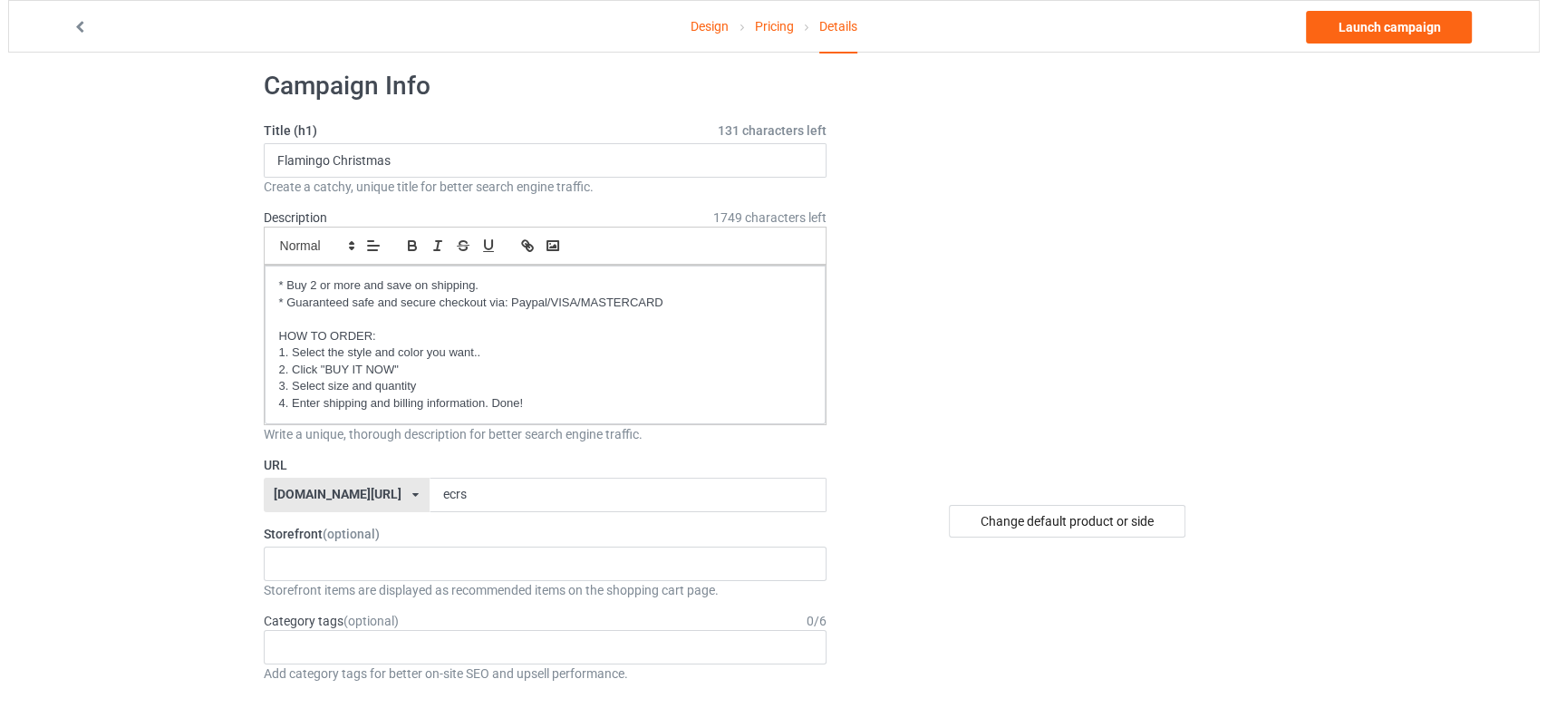
scroll to position [0, 0]
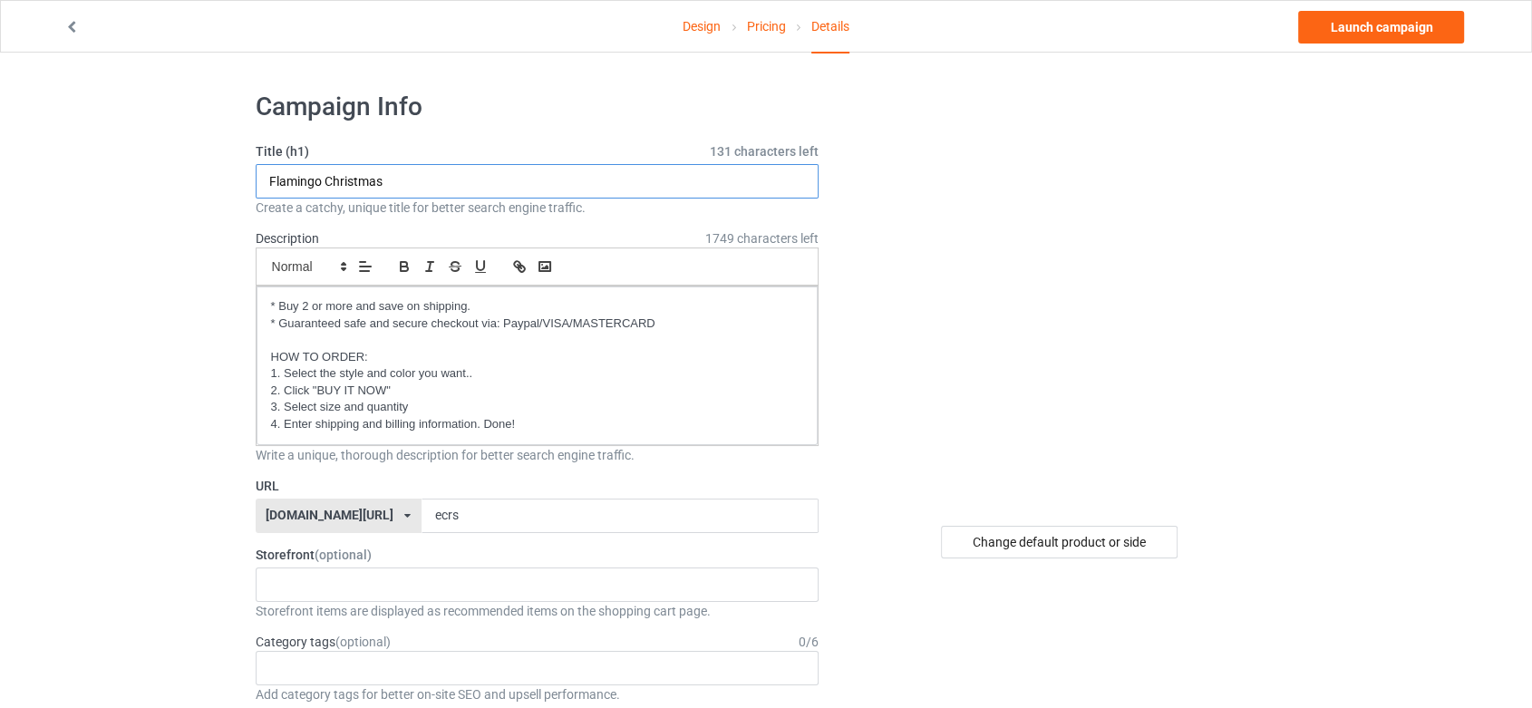
drag, startPoint x: 398, startPoint y: 188, endPoint x: 326, endPoint y: 184, distance: 71.7
click at [326, 184] on input "Flamingo Christmas" at bounding box center [538, 181] width 564 height 34
type input "Flamingo [DATE]"
click at [1392, 27] on link "Launch campaign" at bounding box center [1381, 27] width 166 height 33
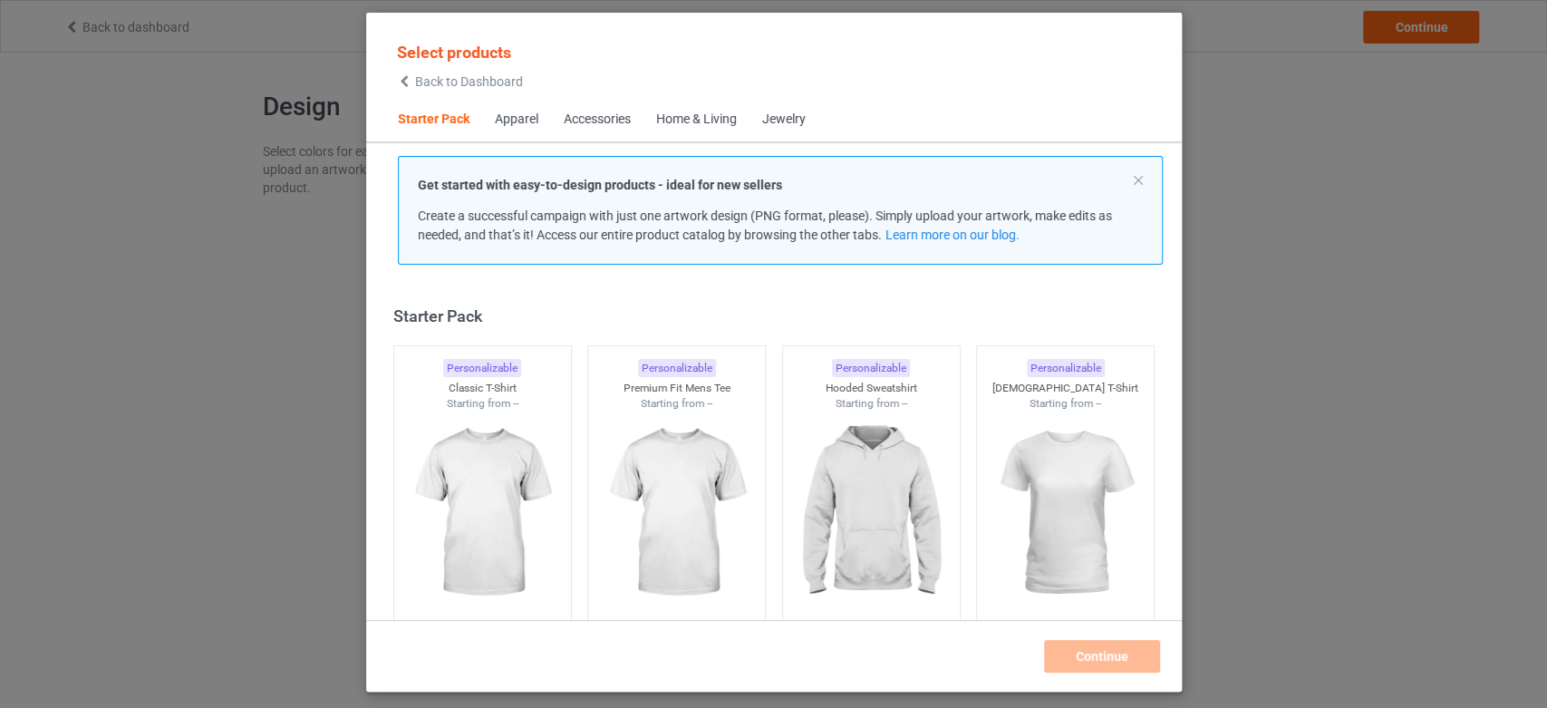
scroll to position [22, 0]
